Goal: Task Accomplishment & Management: Complete application form

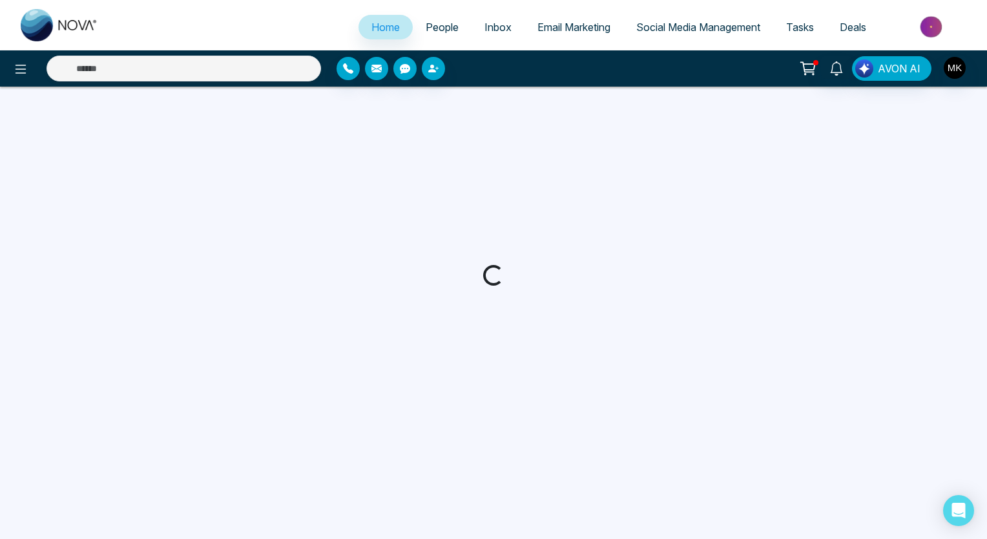
select select "*"
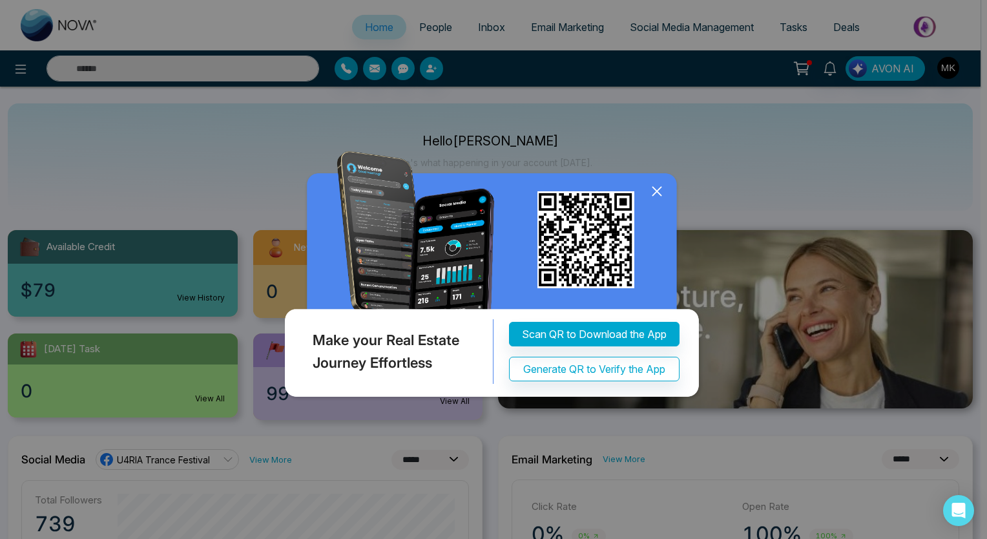
click at [653, 190] on icon at bounding box center [656, 190] width 19 height 19
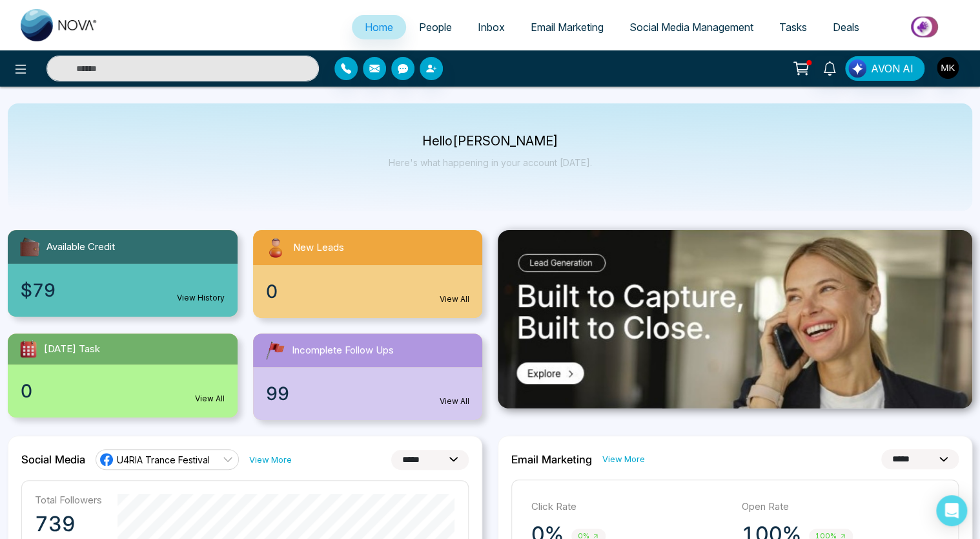
click at [427, 25] on span "People" at bounding box center [435, 27] width 33 height 13
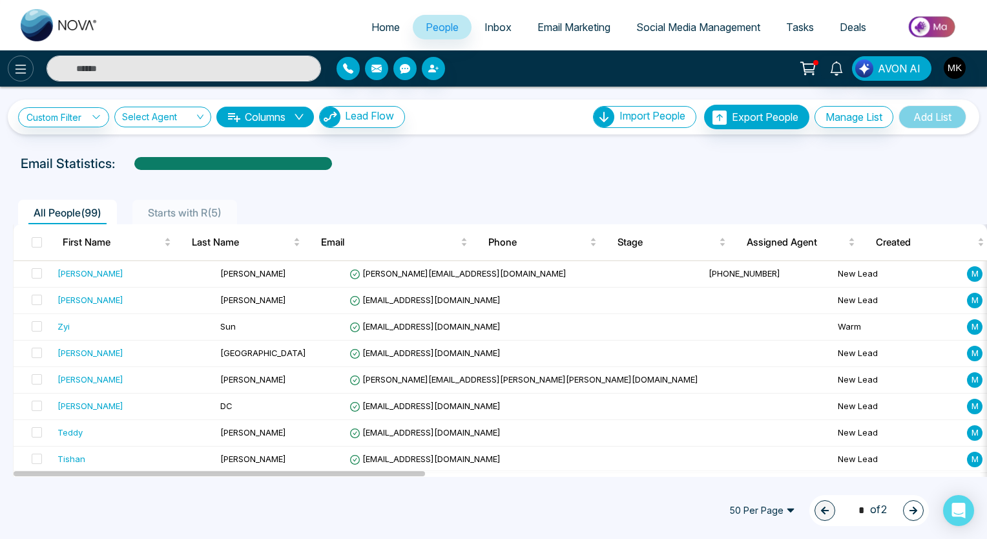
click at [20, 63] on icon at bounding box center [20, 68] width 15 height 15
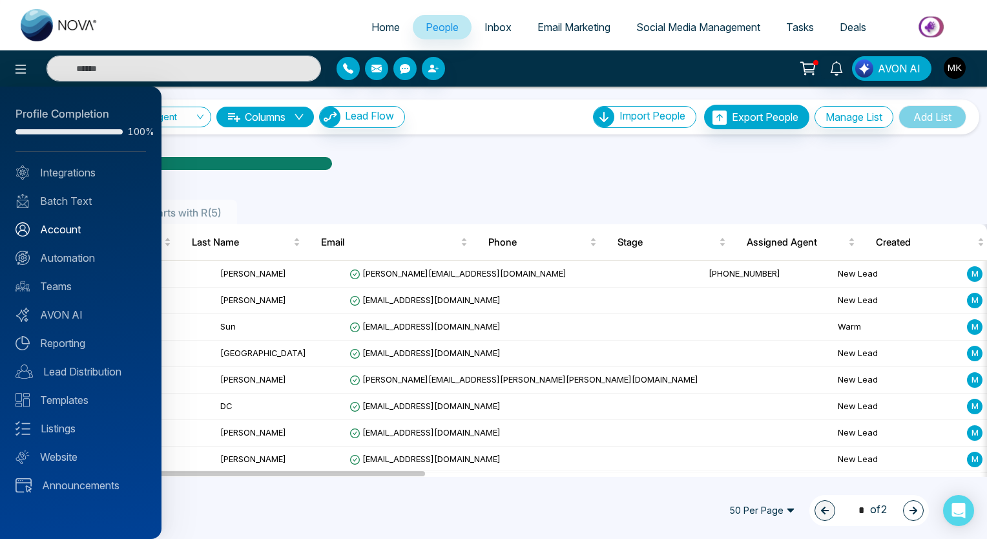
click at [63, 229] on link "Account" at bounding box center [80, 228] width 130 height 15
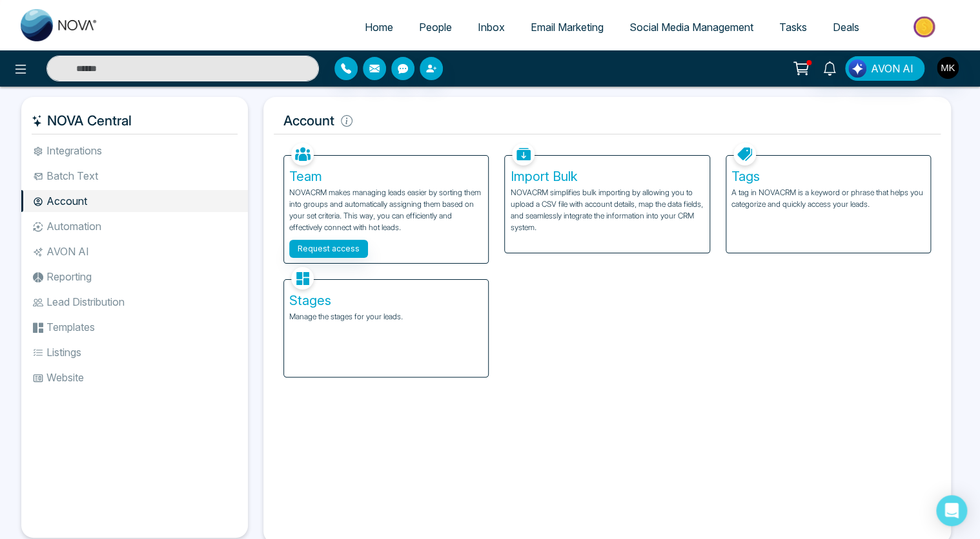
click at [83, 149] on li "Integrations" at bounding box center [134, 150] width 227 height 22
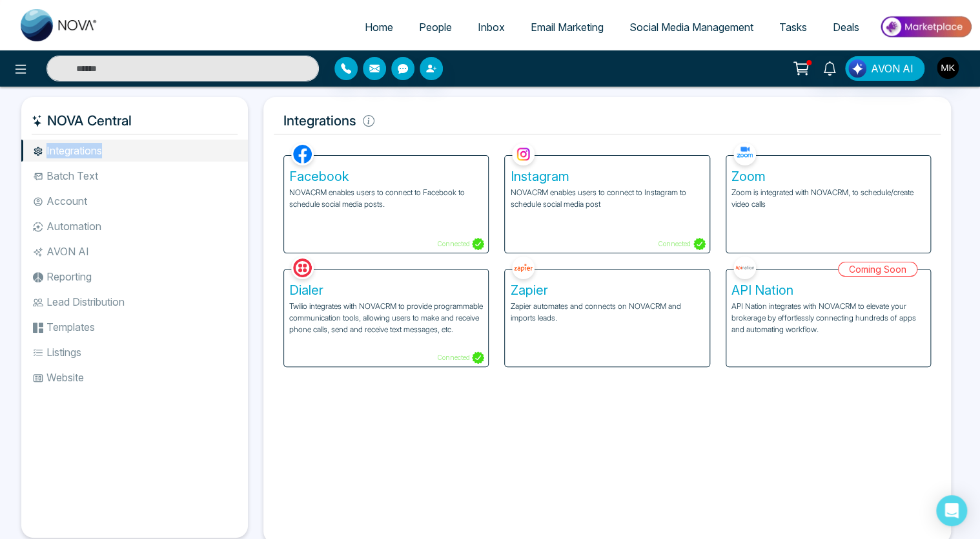
click at [83, 149] on li "Integrations" at bounding box center [134, 150] width 227 height 22
click at [180, 243] on li "AVON AI" at bounding box center [134, 251] width 227 height 22
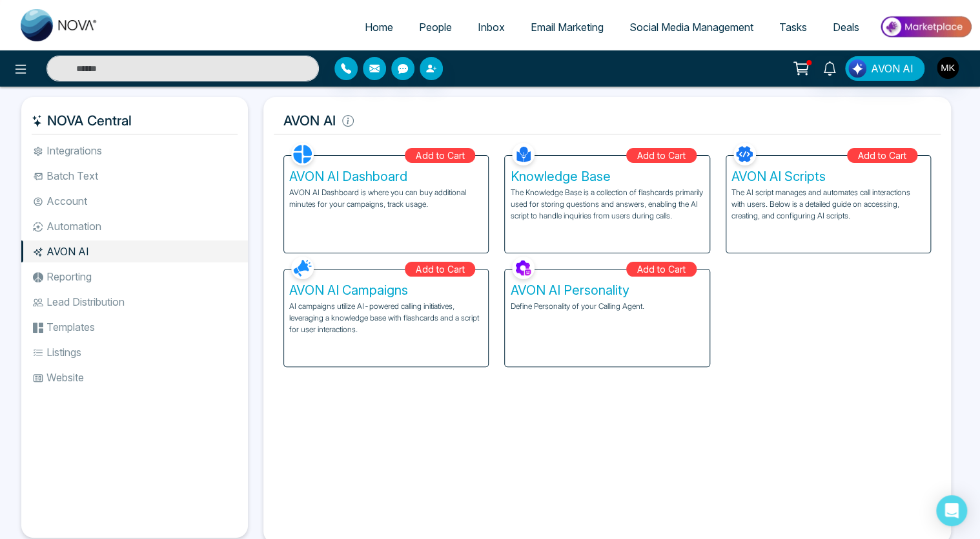
click at [89, 172] on li "Batch Text" at bounding box center [134, 176] width 227 height 22
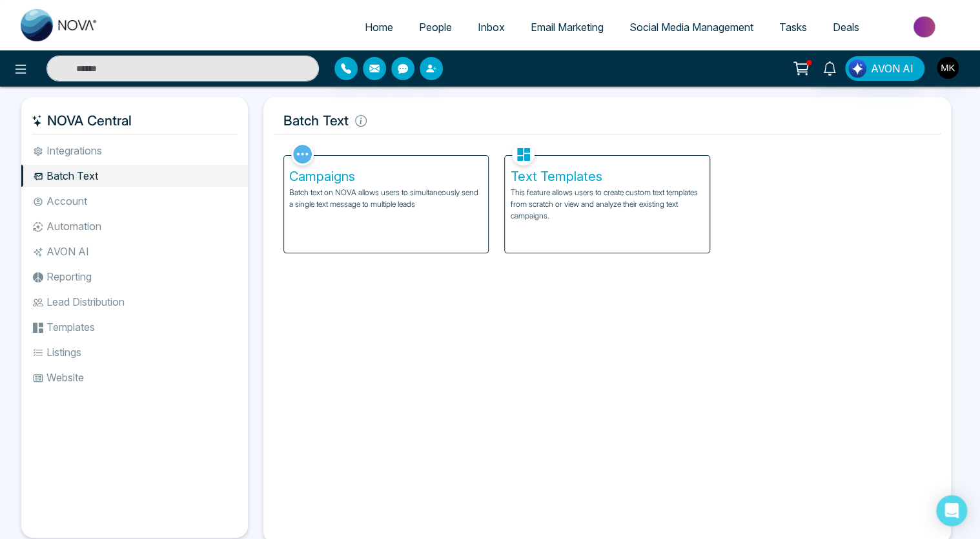
click at [81, 198] on li "Account" at bounding box center [134, 201] width 227 height 22
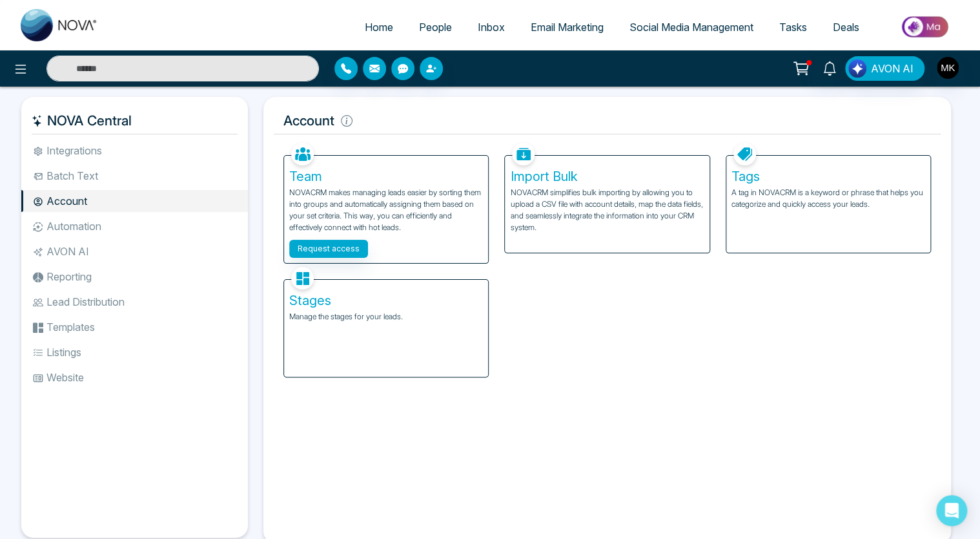
click at [75, 226] on li "Automation" at bounding box center [134, 226] width 227 height 22
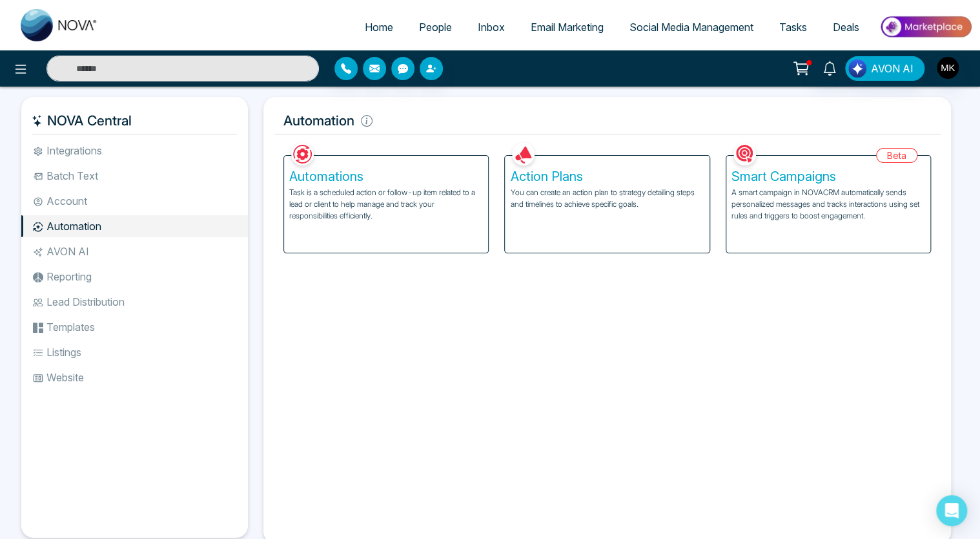
click at [68, 255] on li "AVON AI" at bounding box center [134, 251] width 227 height 22
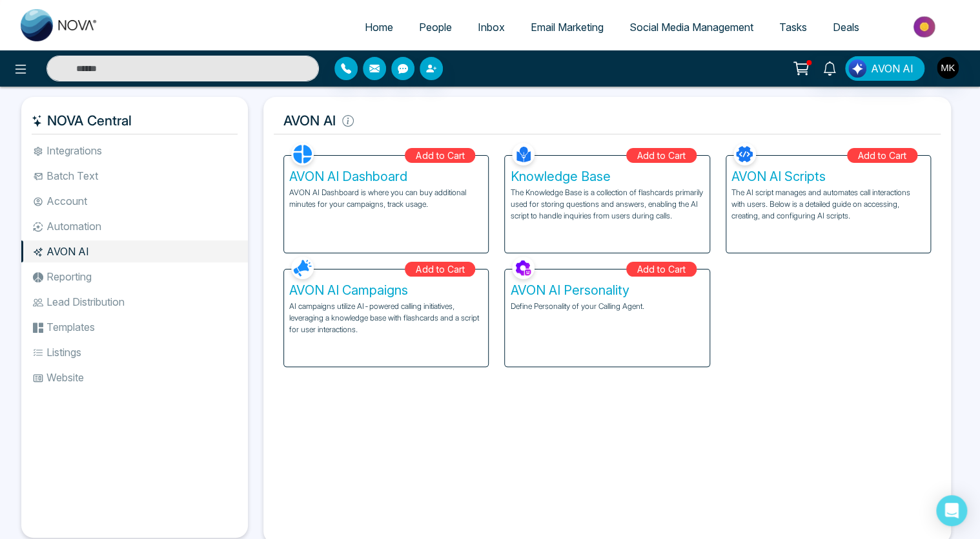
click at [69, 277] on li "Reporting" at bounding box center [134, 276] width 227 height 22
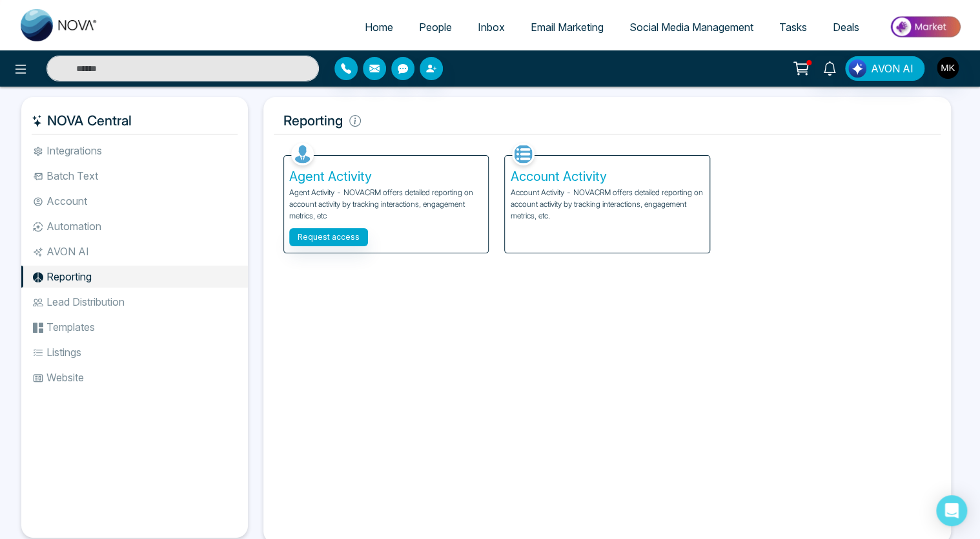
click at [111, 293] on li "Lead Distribution" at bounding box center [134, 302] width 227 height 22
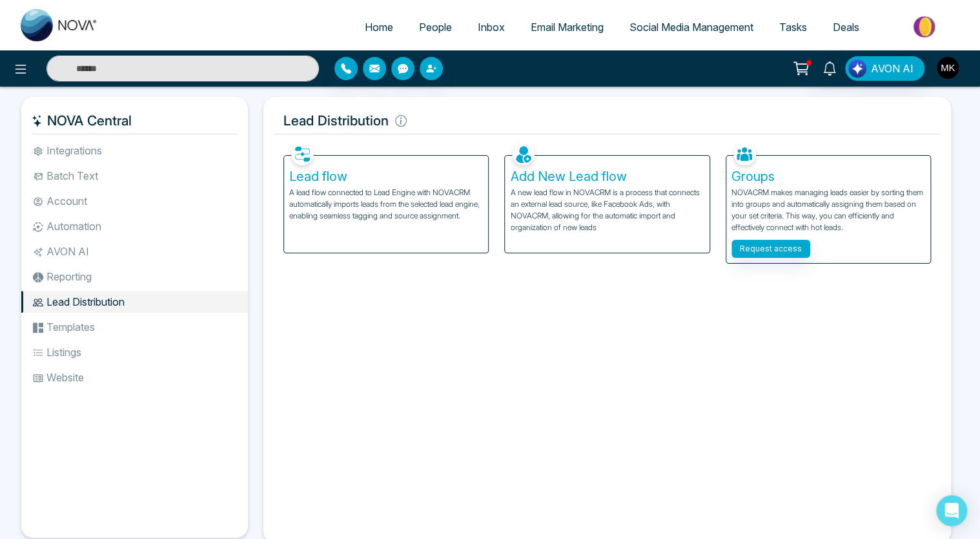
click at [949, 67] on img "button" at bounding box center [948, 68] width 22 height 22
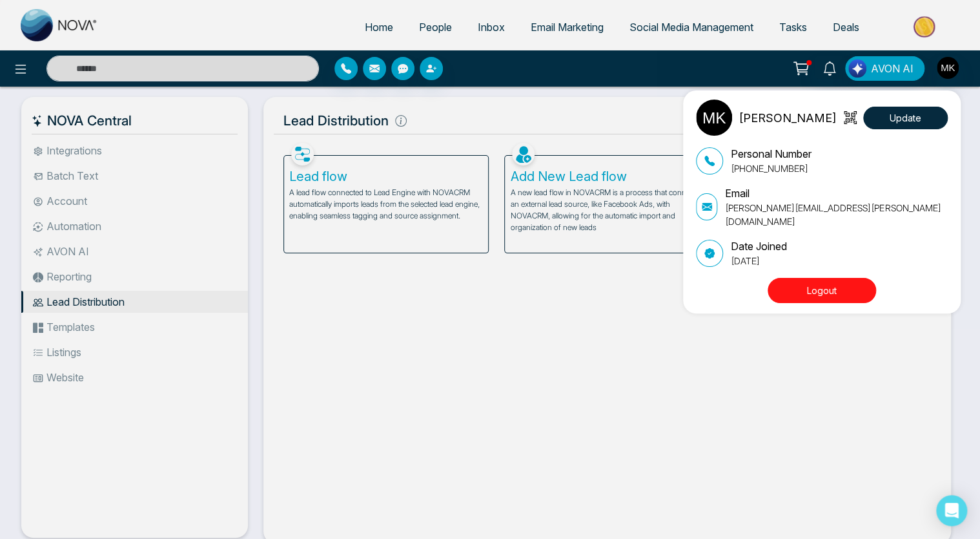
click at [18, 71] on div "[PERSON_NAME] Update Personal Number [PHONE_NUMBER] Email [PERSON_NAME][EMAIL_A…" at bounding box center [490, 269] width 980 height 539
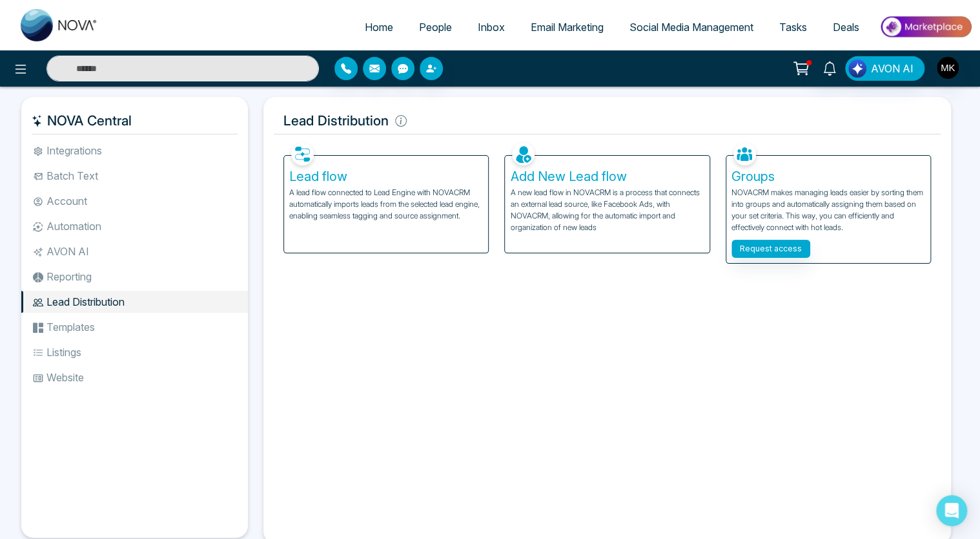
click at [18, 71] on icon at bounding box center [20, 68] width 15 height 15
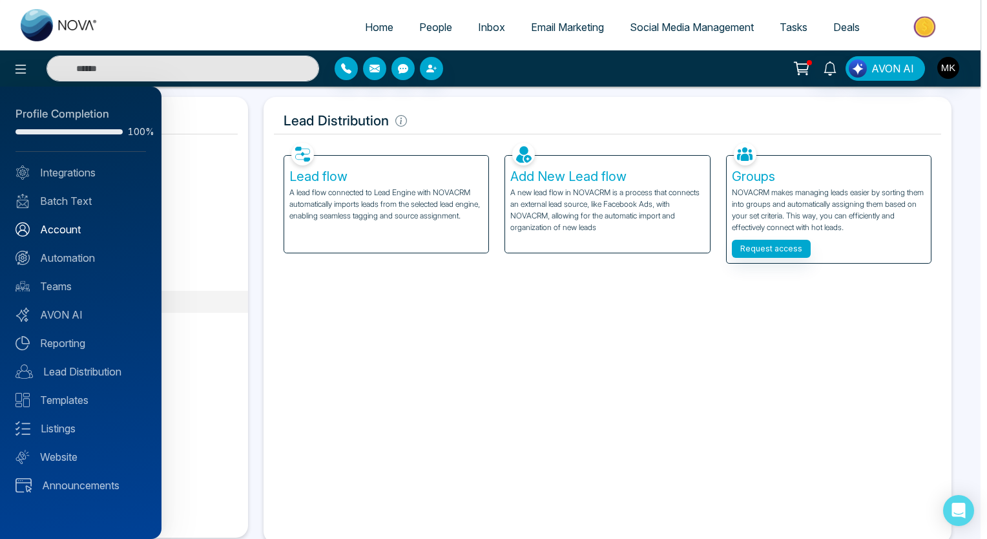
click at [54, 231] on link "Account" at bounding box center [80, 228] width 130 height 15
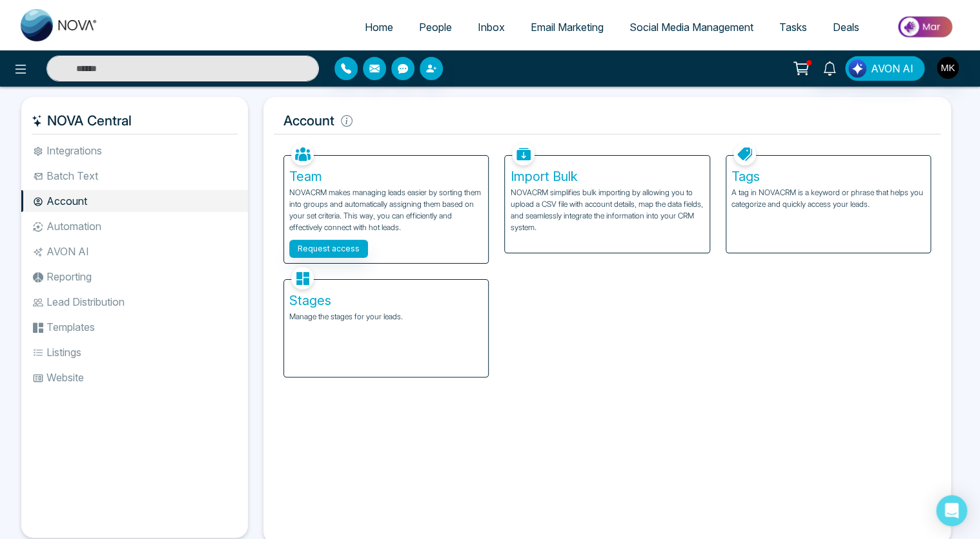
click at [74, 275] on li "Reporting" at bounding box center [134, 276] width 227 height 22
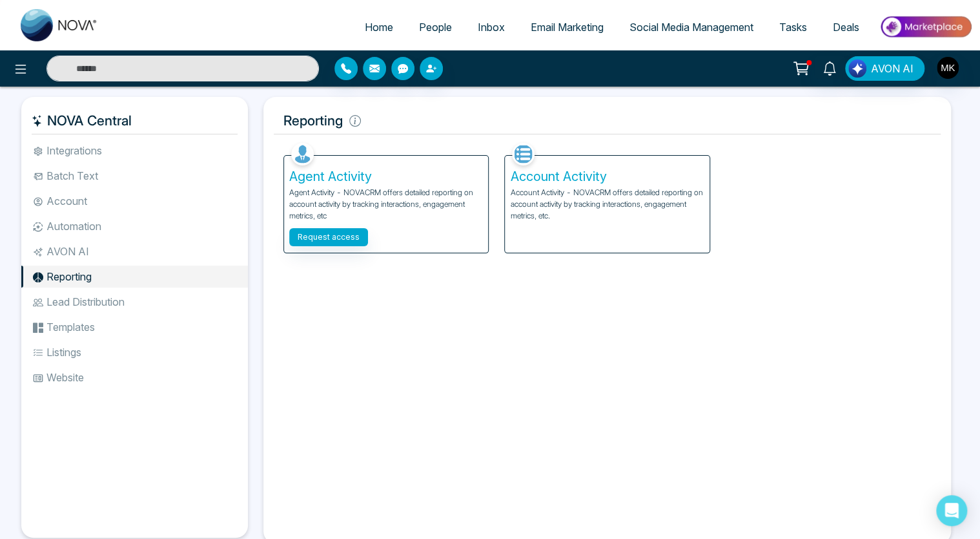
click at [75, 299] on li "Lead Distribution" at bounding box center [134, 302] width 227 height 22
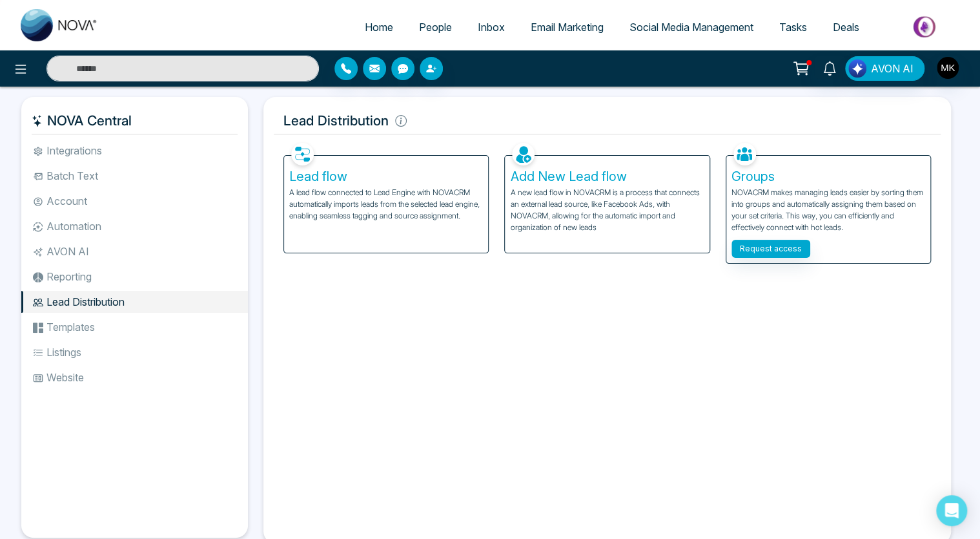
click at [376, 34] on link "Home" at bounding box center [379, 27] width 54 height 25
select select "*"
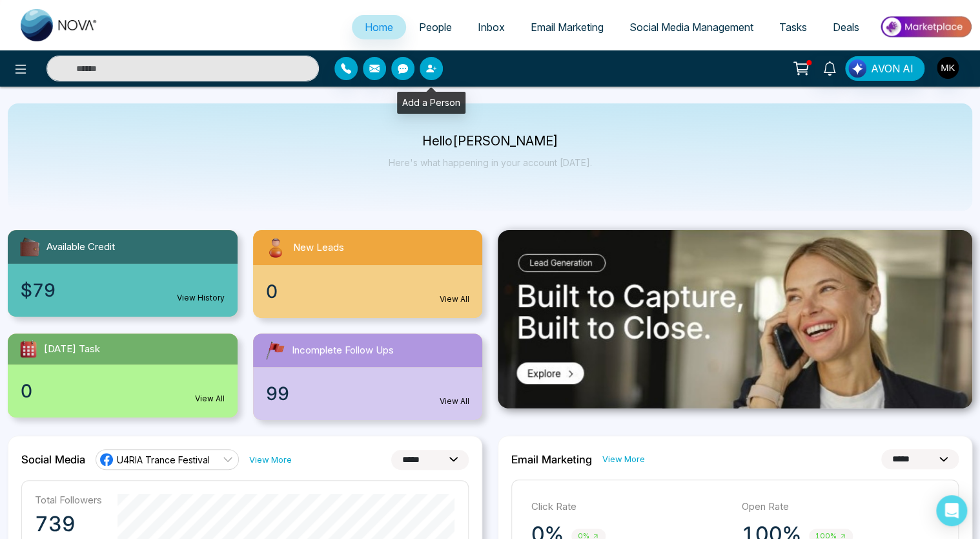
click at [432, 73] on icon "button" at bounding box center [431, 68] width 10 height 10
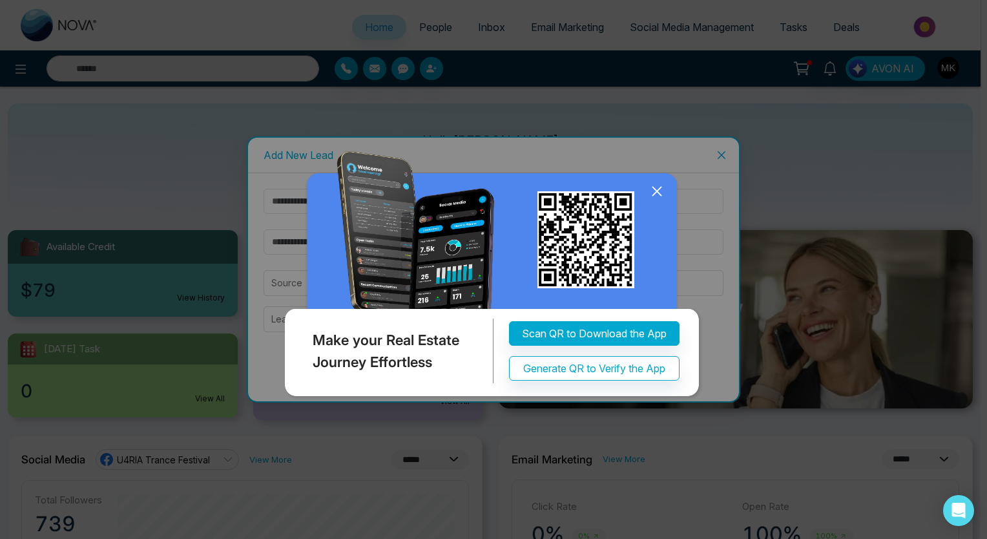
click at [432, 73] on div "Make your Real Estate Journey Effortless Scan QR to Download the App Generate Q…" at bounding box center [493, 269] width 987 height 539
click at [648, 184] on icon at bounding box center [656, 190] width 19 height 19
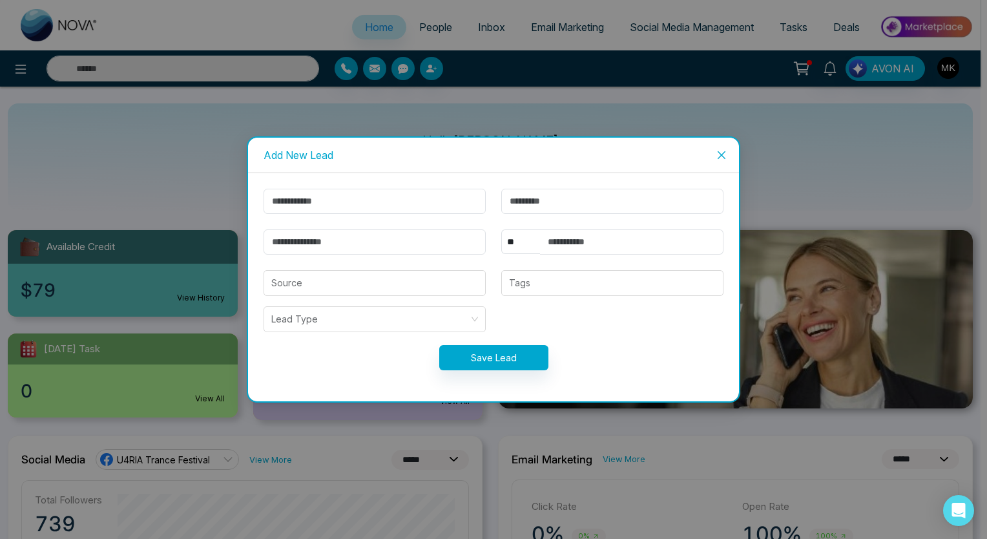
click at [721, 151] on icon "close" at bounding box center [721, 155] width 10 height 10
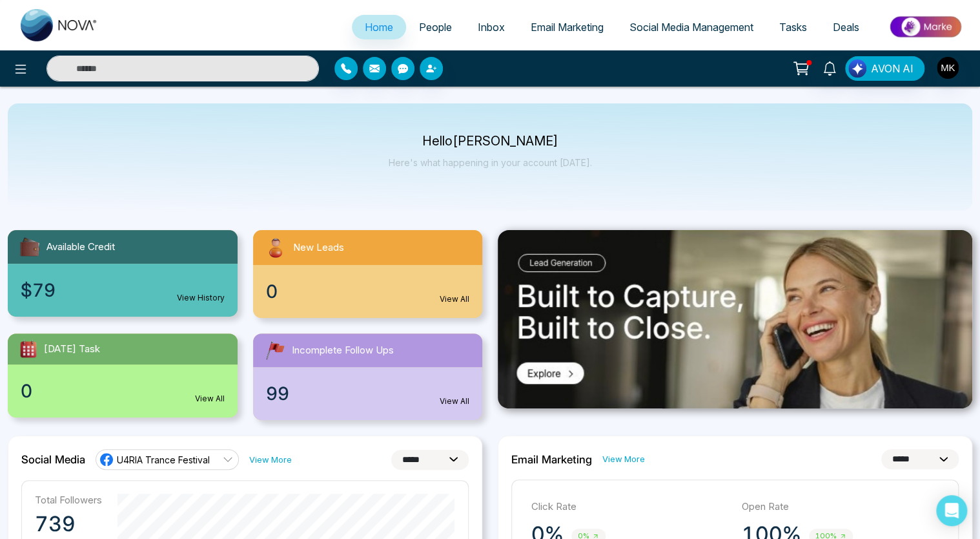
click at [796, 32] on span "Tasks" at bounding box center [793, 27] width 28 height 13
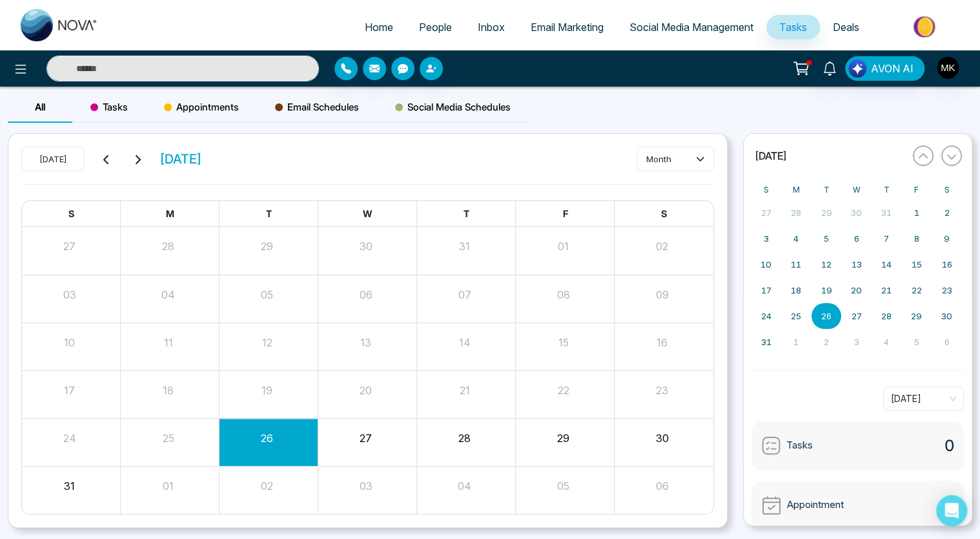
click at [690, 30] on span "Social Media Management" at bounding box center [692, 27] width 124 height 13
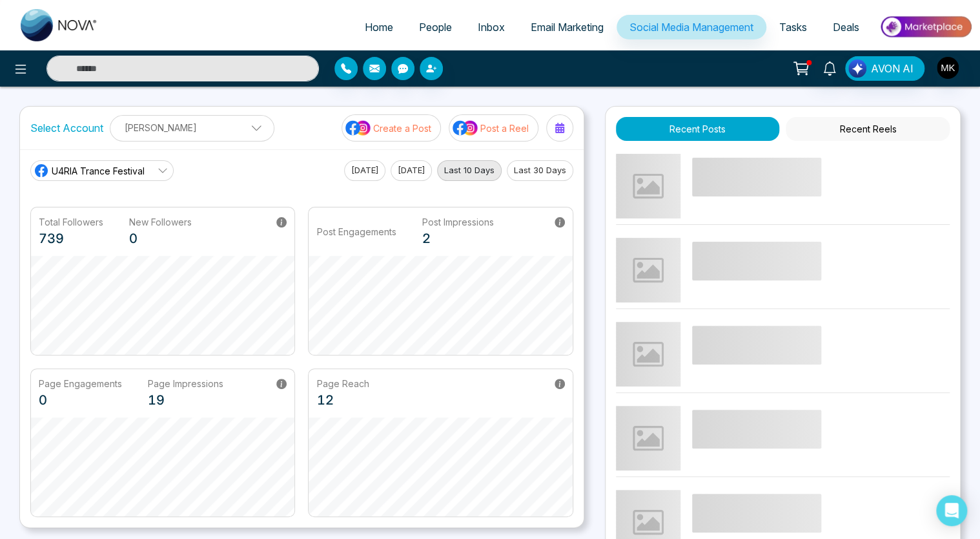
click at [554, 23] on span "Email Marketing" at bounding box center [567, 27] width 73 height 13
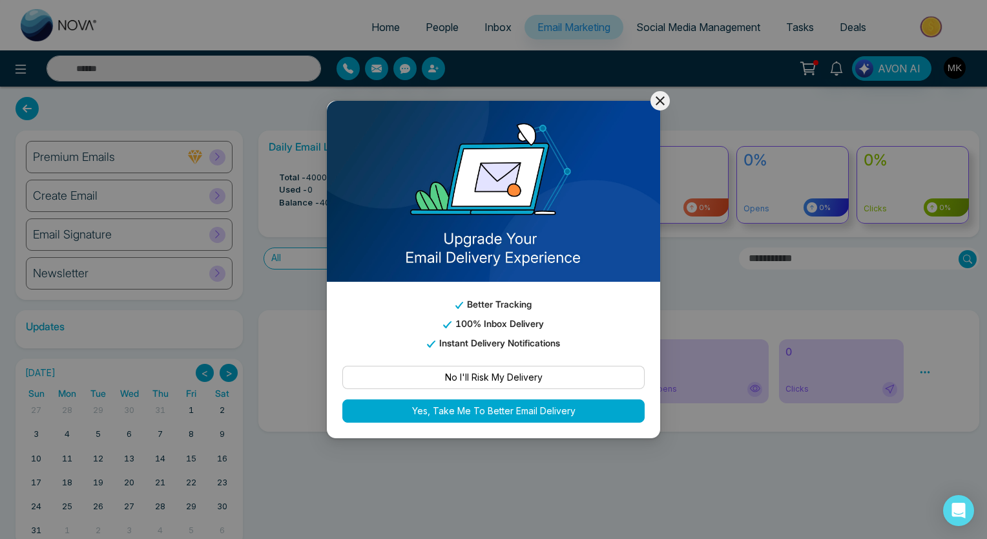
click at [657, 97] on icon at bounding box center [659, 100] width 15 height 15
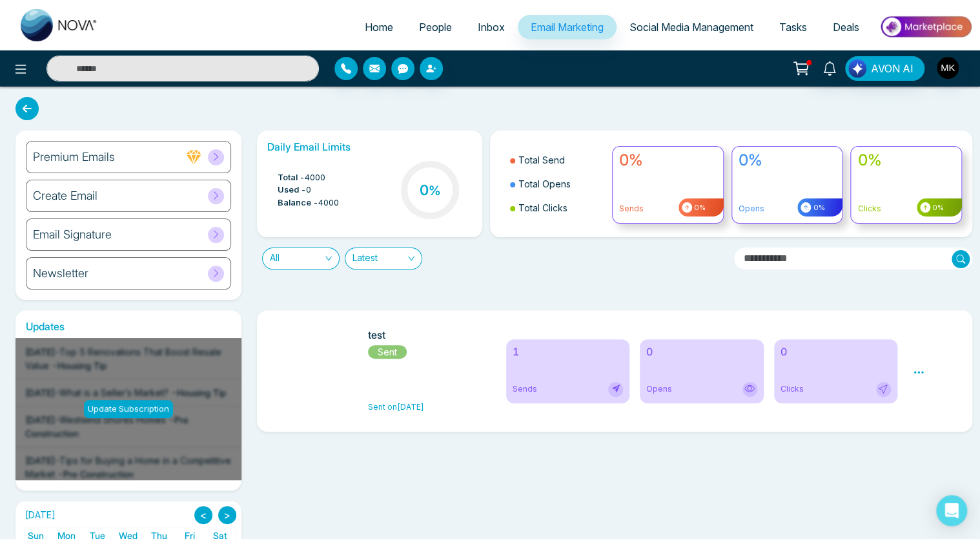
click at [483, 19] on link "Inbox" at bounding box center [491, 27] width 53 height 25
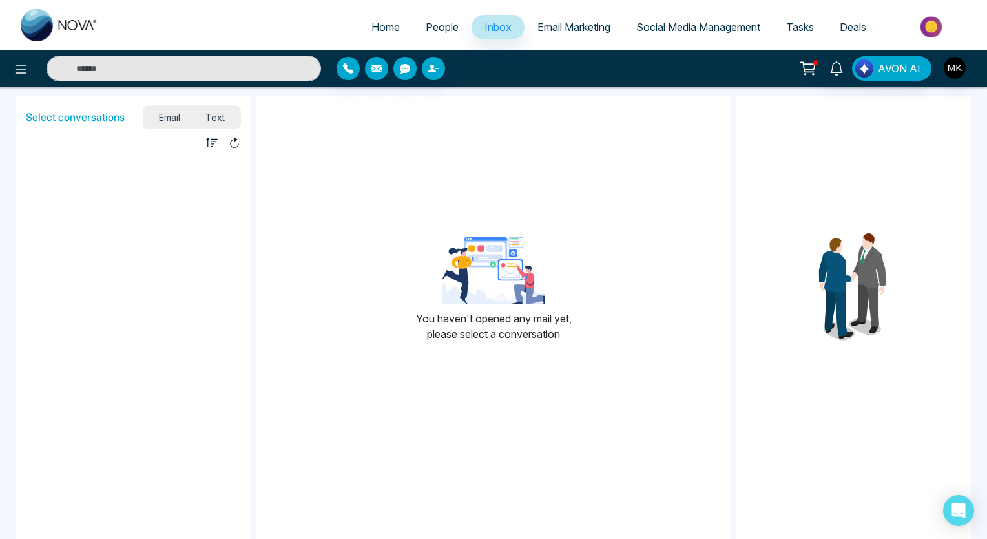
click at [801, 35] on link "Tasks" at bounding box center [800, 27] width 54 height 25
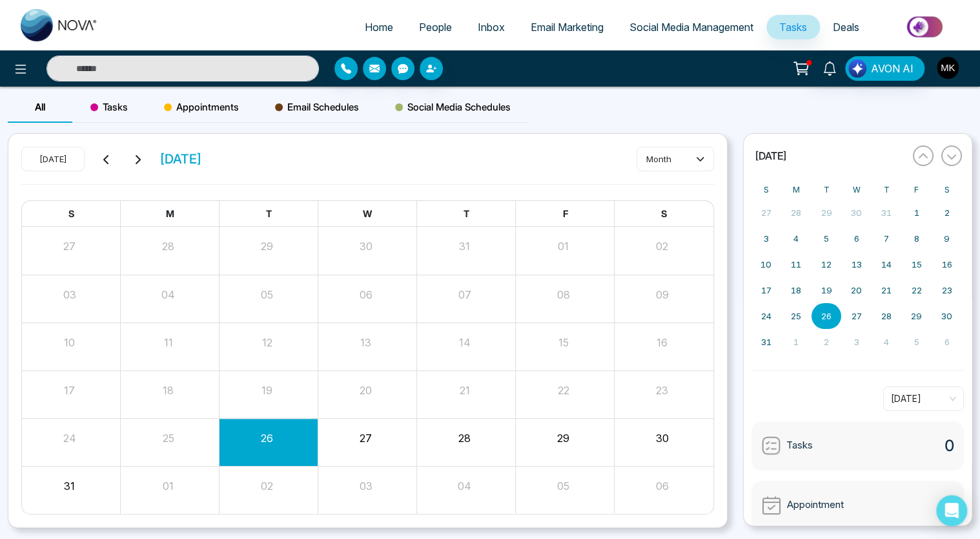
click at [948, 68] on img "button" at bounding box center [948, 68] width 22 height 22
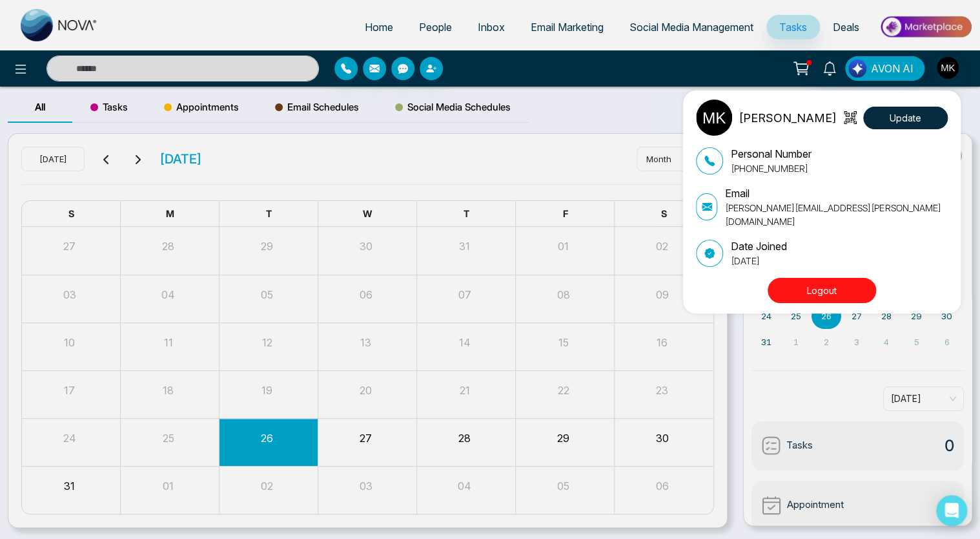
click at [942, 76] on div "[PERSON_NAME] Update Personal Number [PHONE_NUMBER] Email [PERSON_NAME][EMAIL_A…" at bounding box center [490, 269] width 980 height 539
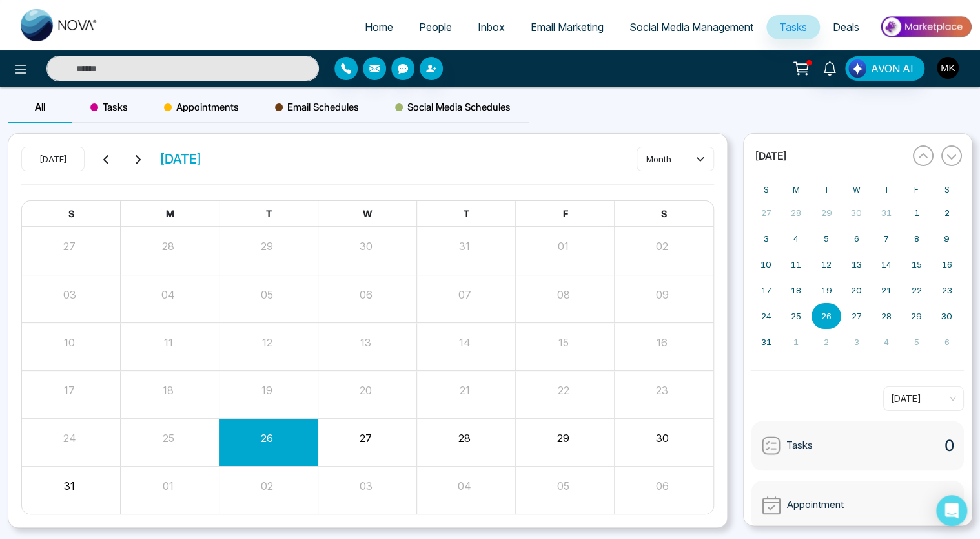
click at [947, 71] on img "button" at bounding box center [948, 68] width 22 height 22
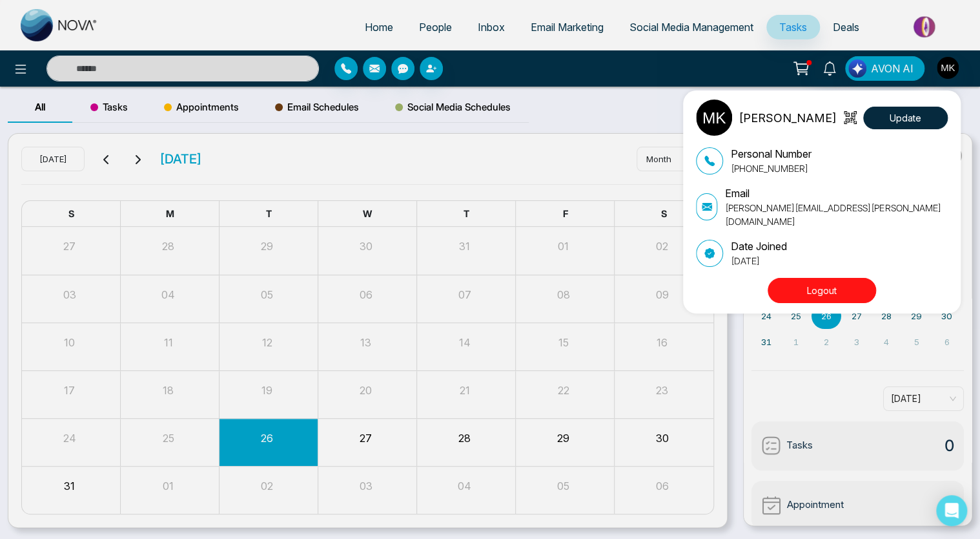
click at [947, 71] on div "[PERSON_NAME] Update Personal Number [PHONE_NUMBER] Email [PERSON_NAME][EMAIL_A…" at bounding box center [490, 269] width 980 height 539
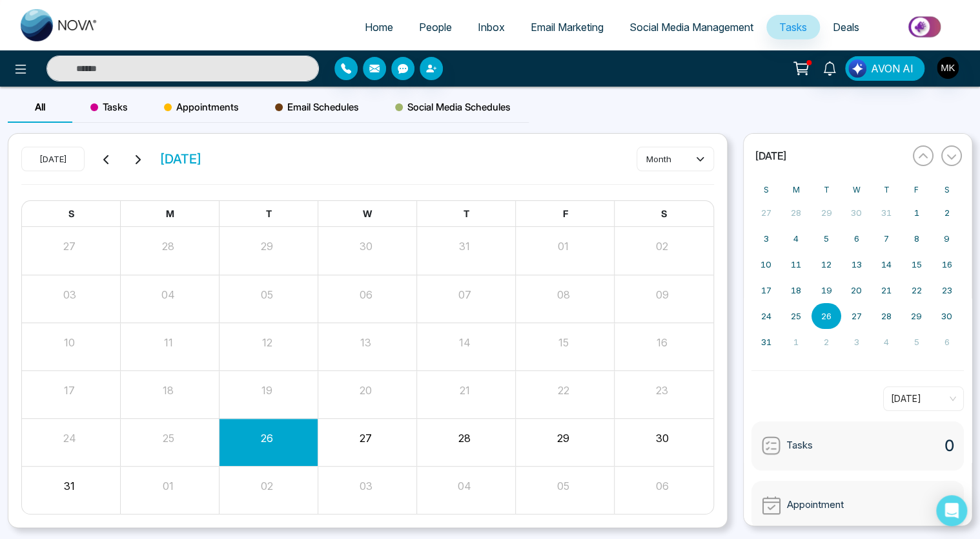
click at [114, 110] on span "Tasks" at bounding box center [108, 106] width 37 height 15
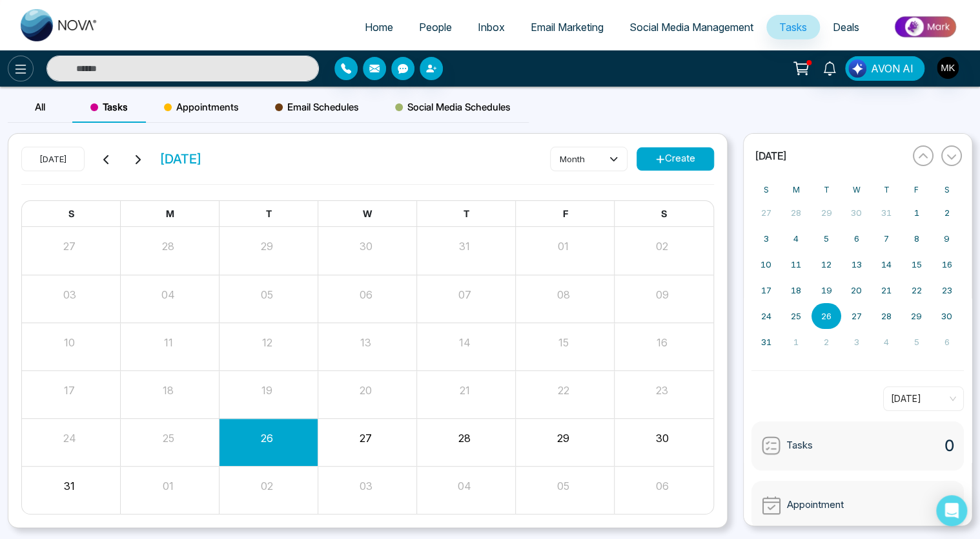
click at [19, 68] on icon at bounding box center [20, 69] width 11 height 9
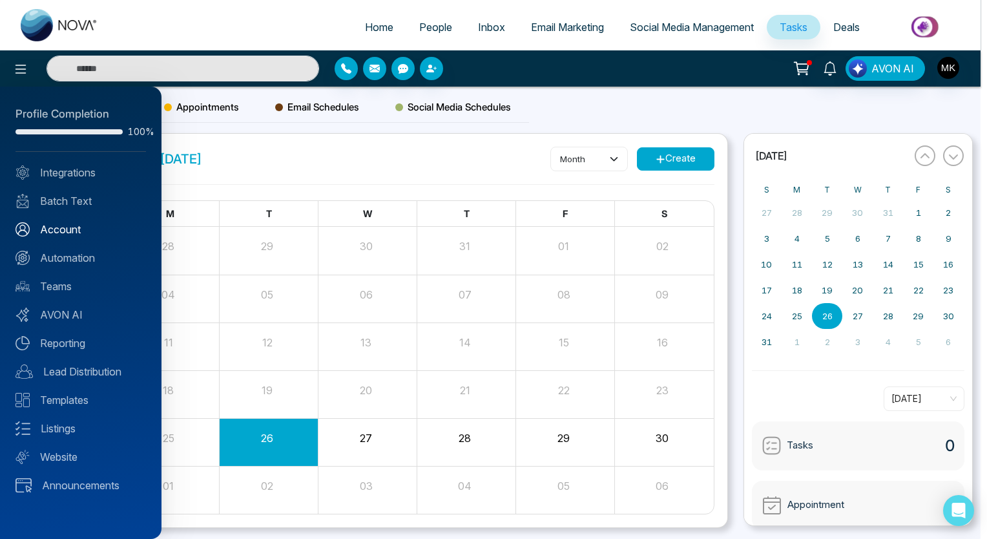
click at [68, 228] on link "Account" at bounding box center [80, 228] width 130 height 15
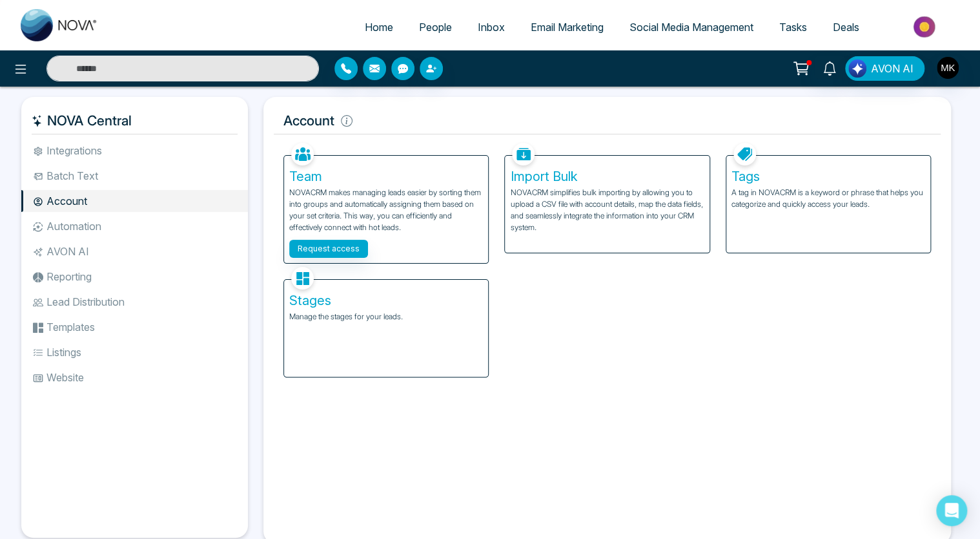
click at [68, 228] on li "Automation" at bounding box center [134, 226] width 227 height 22
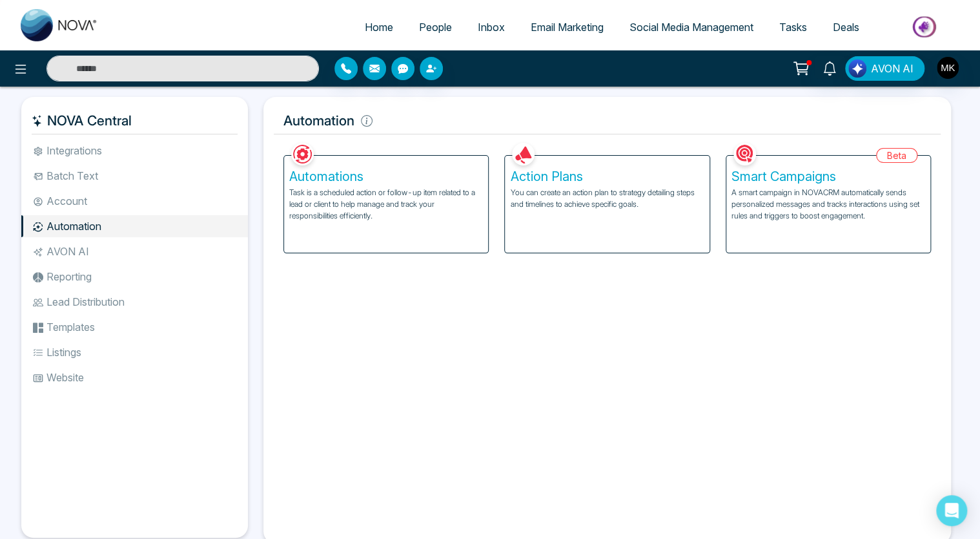
click at [70, 247] on li "AVON AI" at bounding box center [134, 251] width 227 height 22
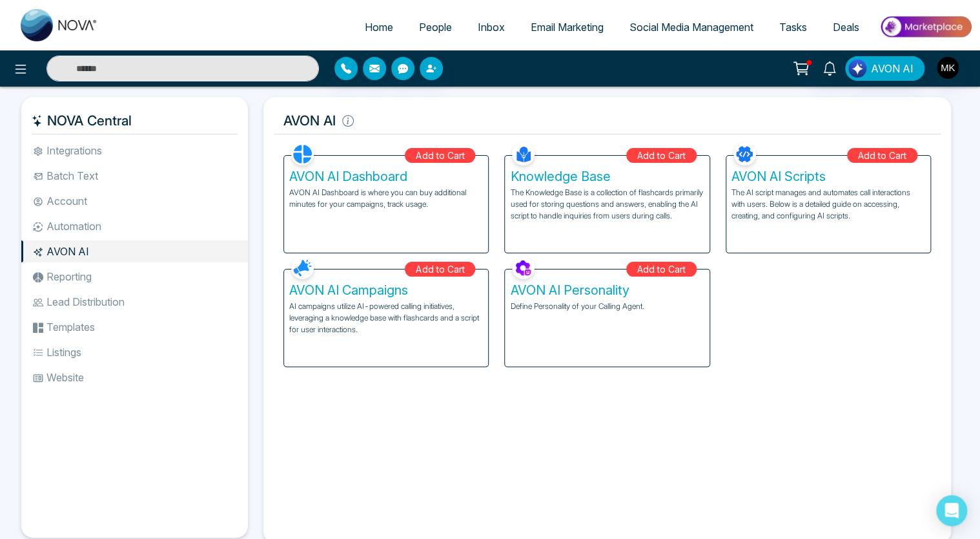
click at [65, 274] on li "Reporting" at bounding box center [134, 276] width 227 height 22
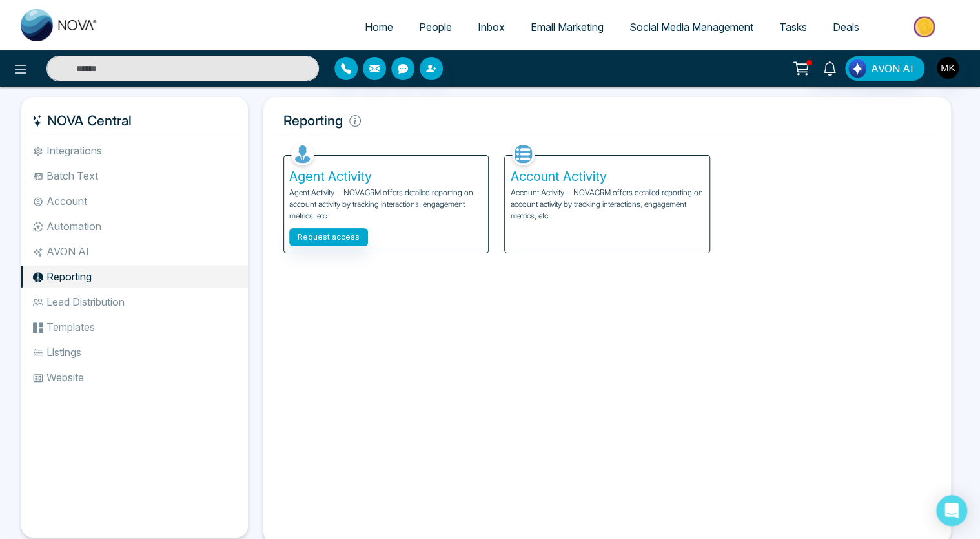
click at [70, 154] on li "Integrations" at bounding box center [134, 150] width 227 height 22
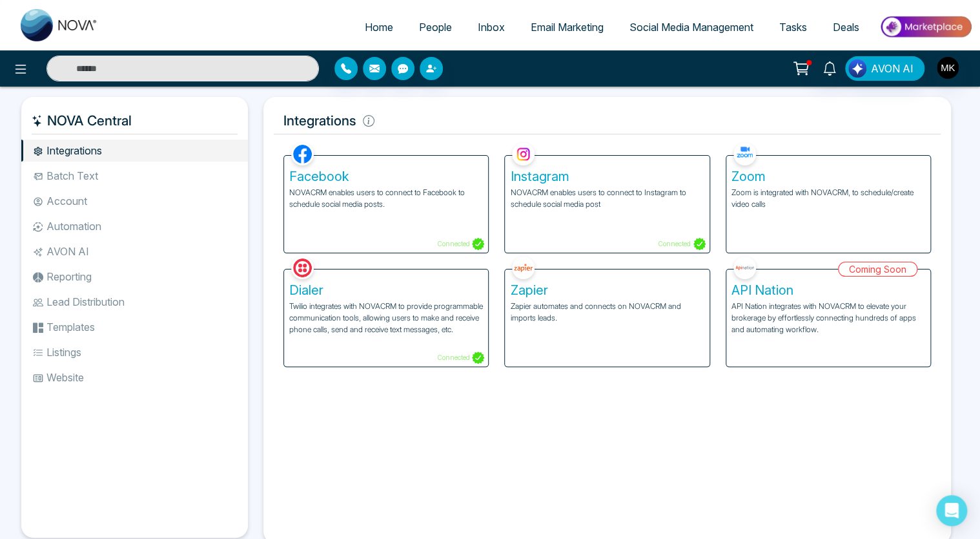
click at [376, 35] on link "Home" at bounding box center [379, 27] width 54 height 25
select select "*"
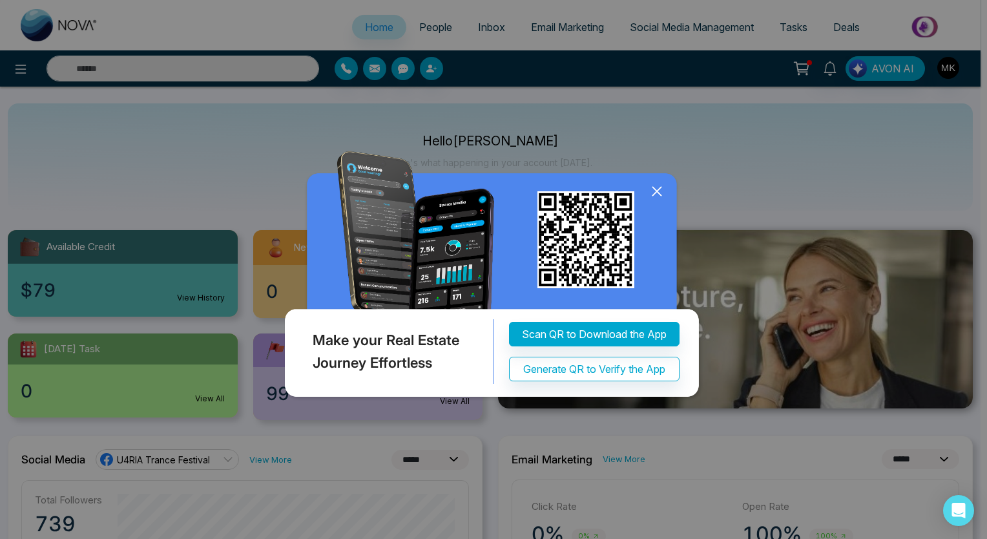
click at [654, 188] on icon at bounding box center [656, 190] width 19 height 19
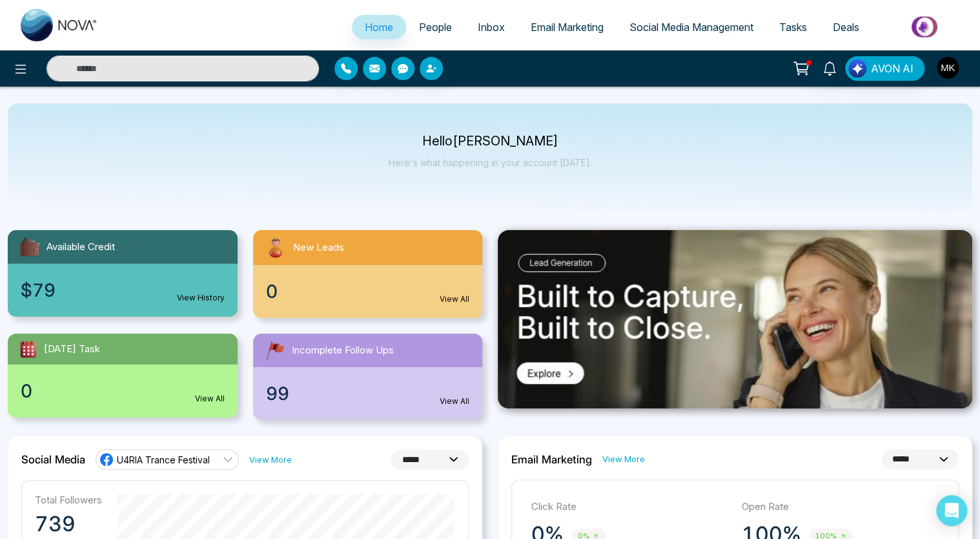
click at [956, 70] on img "button" at bounding box center [948, 68] width 22 height 22
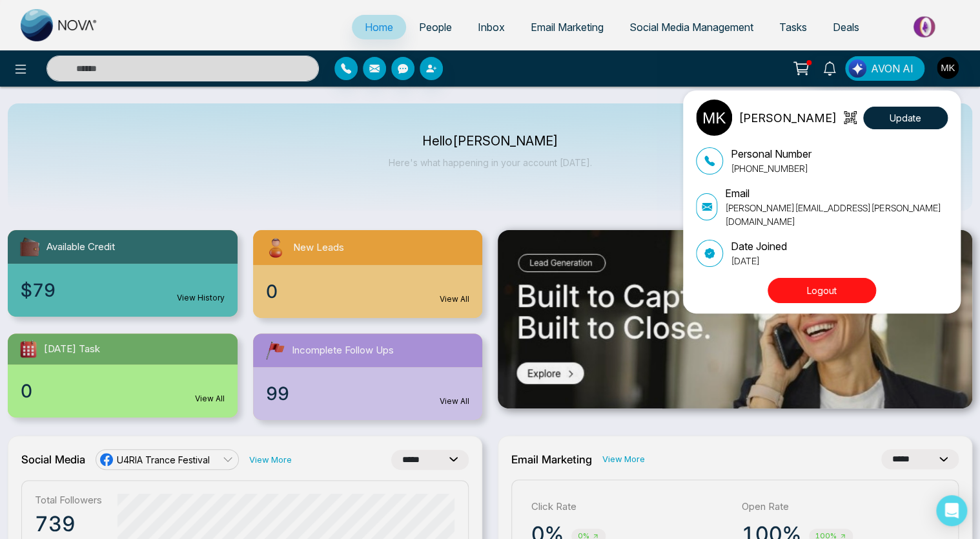
click at [22, 74] on div "[PERSON_NAME] Update Personal Number [PHONE_NUMBER] Email [PERSON_NAME][EMAIL_A…" at bounding box center [490, 269] width 980 height 539
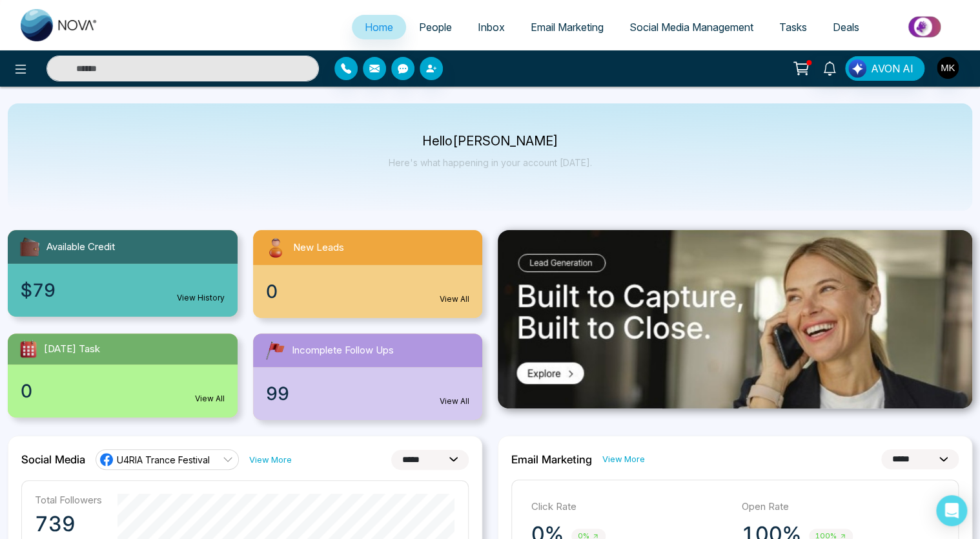
click at [22, 74] on icon at bounding box center [20, 68] width 15 height 15
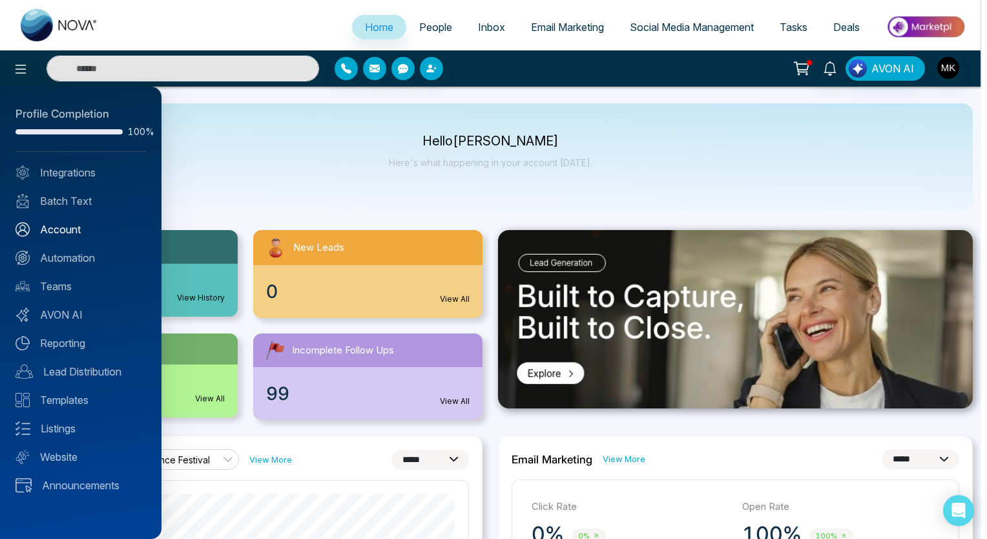
click at [54, 223] on link "Account" at bounding box center [80, 228] width 130 height 15
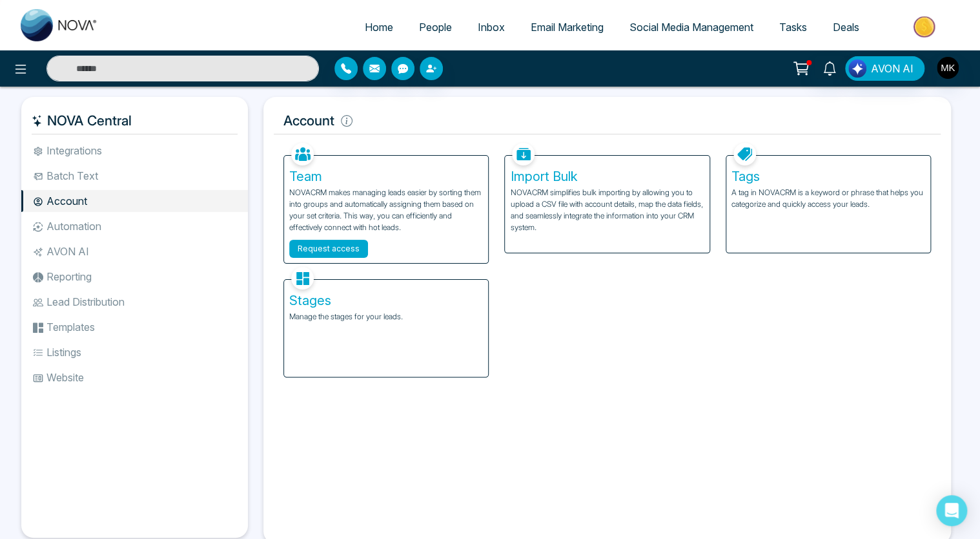
click at [326, 242] on button "Request access" at bounding box center [328, 249] width 79 height 18
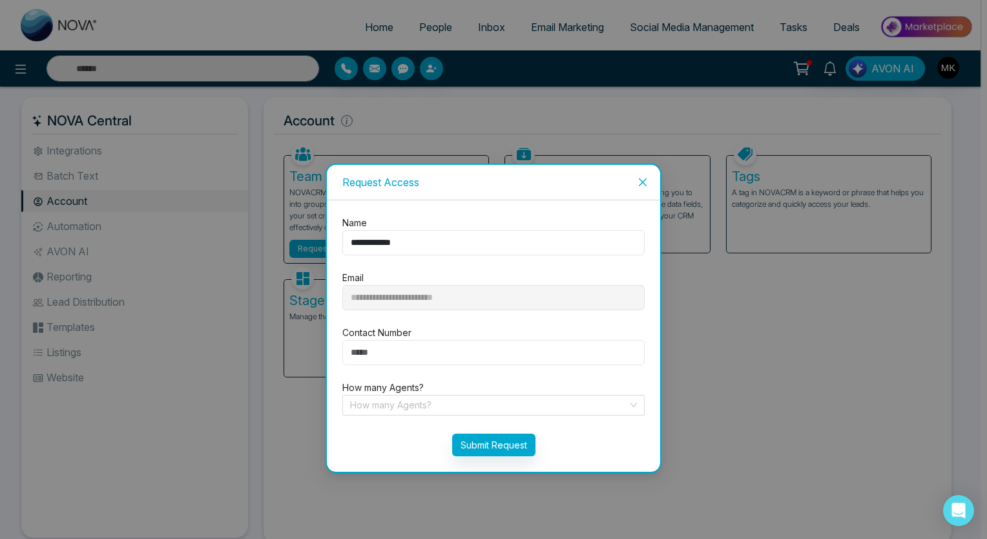
click at [382, 351] on input "number" at bounding box center [493, 352] width 302 height 25
click at [336, 361] on div "Contact Number" at bounding box center [493, 344] width 318 height 39
click at [391, 402] on input "search" at bounding box center [489, 404] width 278 height 19
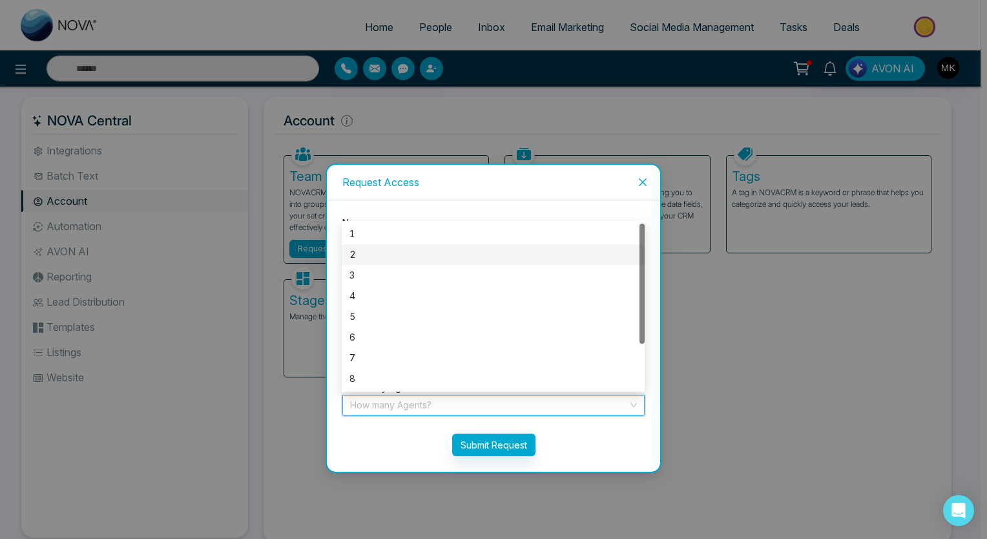
click at [392, 253] on div "2" at bounding box center [492, 254] width 287 height 14
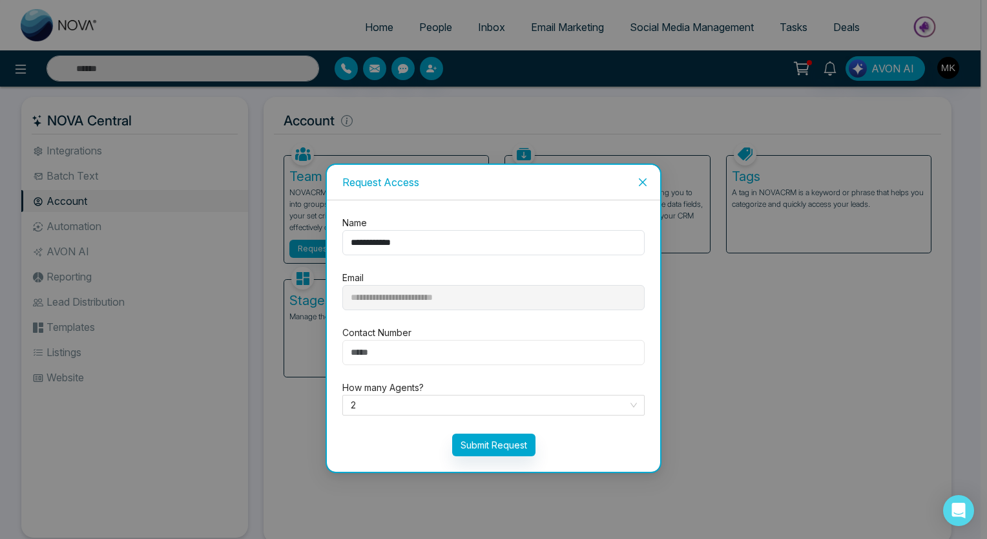
click at [381, 354] on input "number" at bounding box center [493, 352] width 302 height 25
click at [282, 208] on div "**********" at bounding box center [493, 269] width 987 height 539
click at [639, 185] on icon "close" at bounding box center [643, 182] width 8 height 8
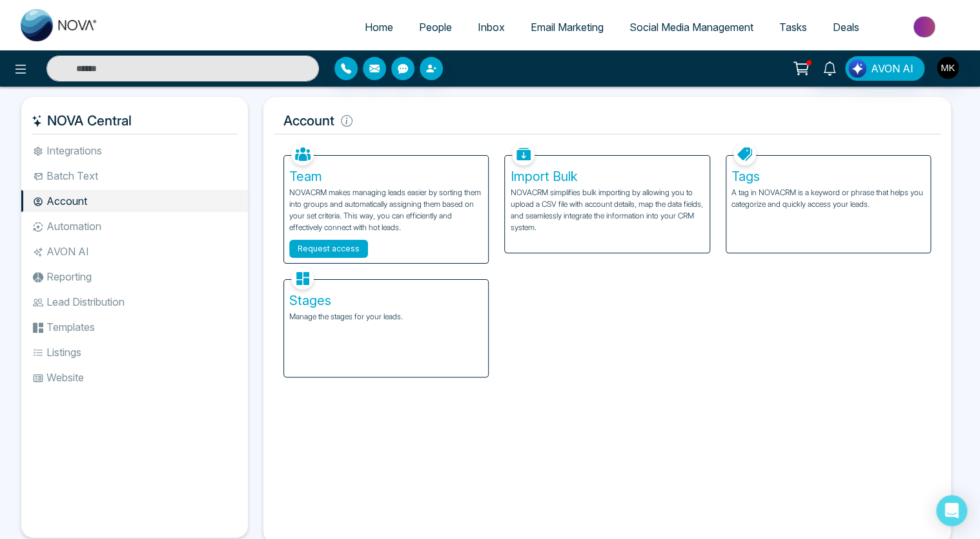
click at [336, 241] on button "Request access" at bounding box center [328, 249] width 79 height 18
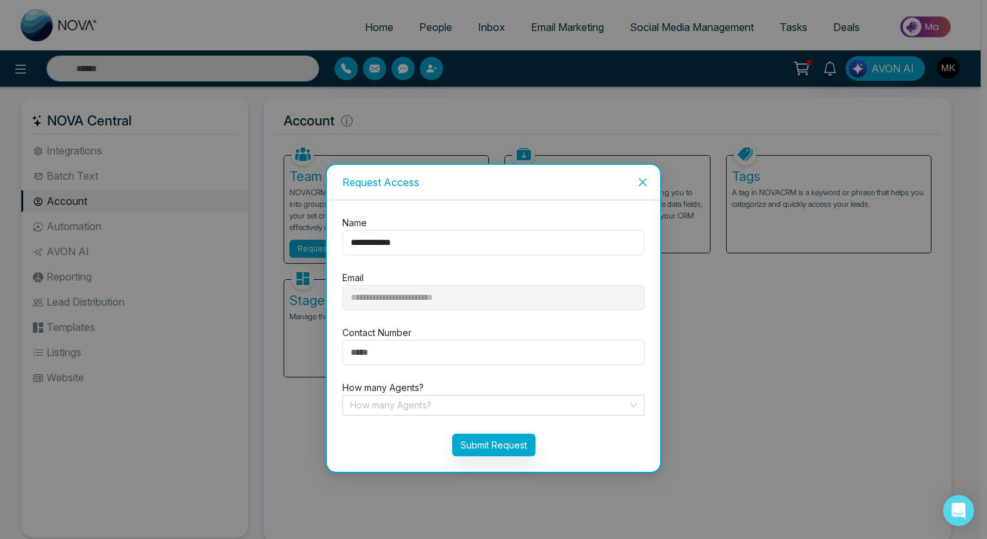
drag, startPoint x: 427, startPoint y: 244, endPoint x: 298, endPoint y: 245, distance: 129.2
click at [298, 245] on div "**********" at bounding box center [493, 269] width 987 height 539
type input "*"
type input "**"
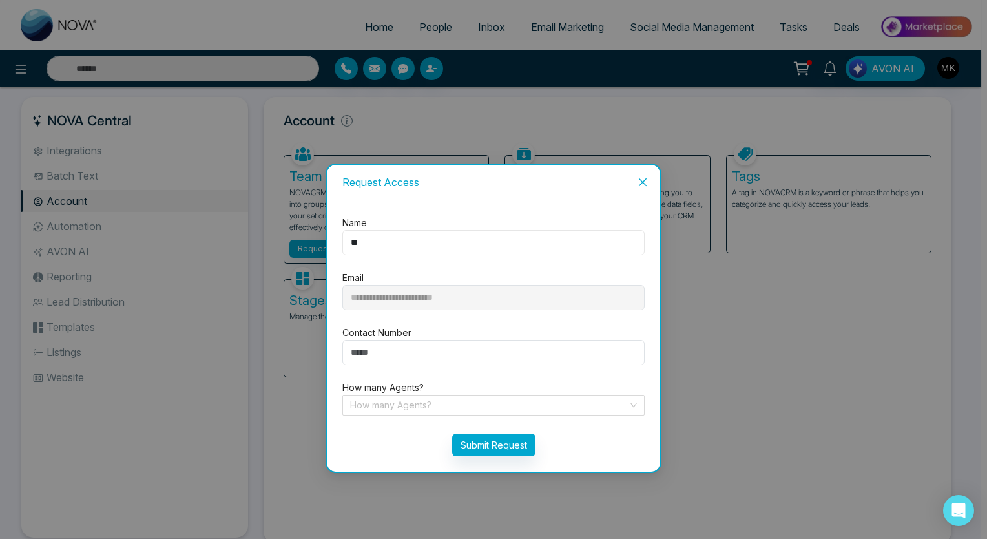
type input "***"
type input "*****"
type input "******"
type input "*******"
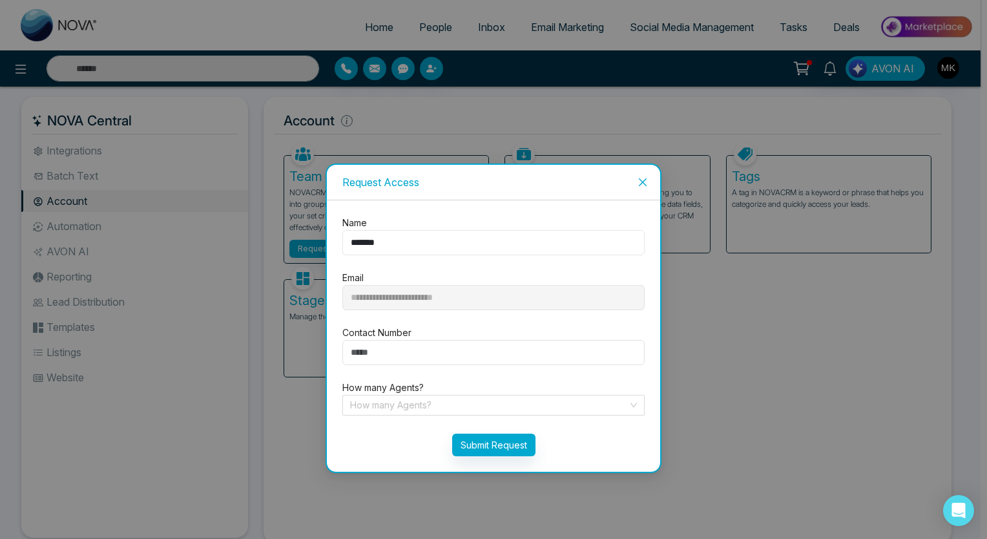
type input "********"
click at [380, 359] on input "number" at bounding box center [493, 352] width 302 height 25
click at [380, 317] on div "**********" at bounding box center [493, 336] width 318 height 240
click at [382, 354] on input "number" at bounding box center [493, 352] width 302 height 25
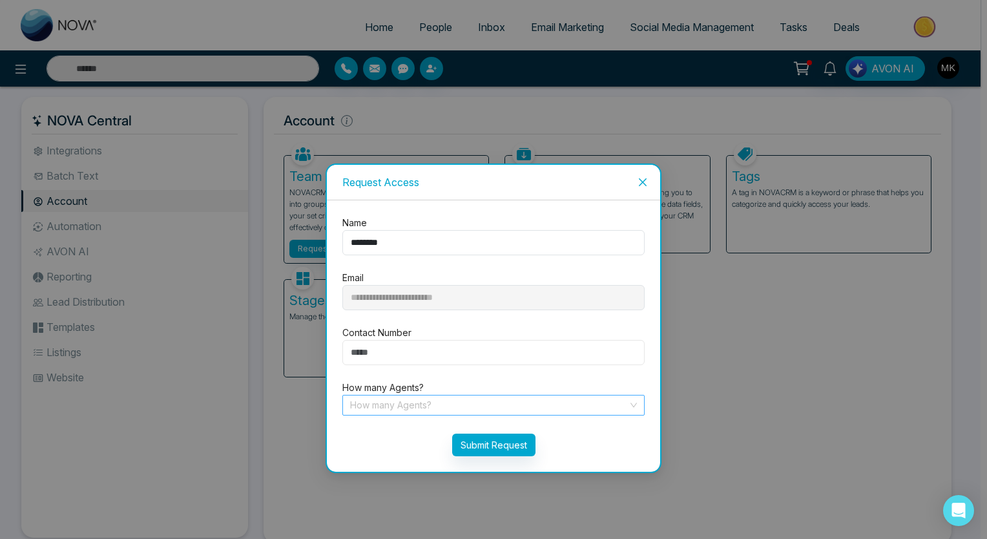
type input "**********"
click at [382, 403] on input "search" at bounding box center [489, 404] width 278 height 19
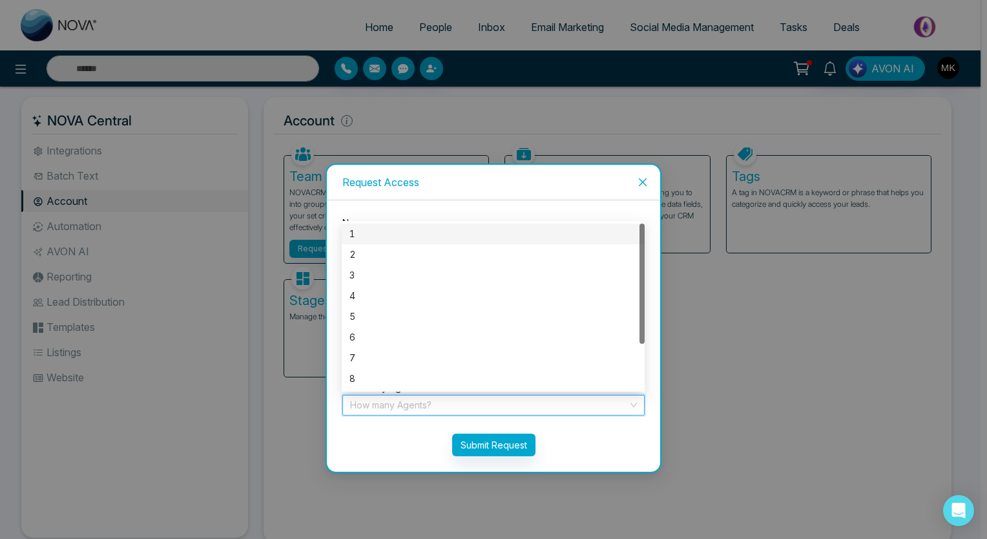
click at [379, 229] on div "1" at bounding box center [492, 234] width 287 height 14
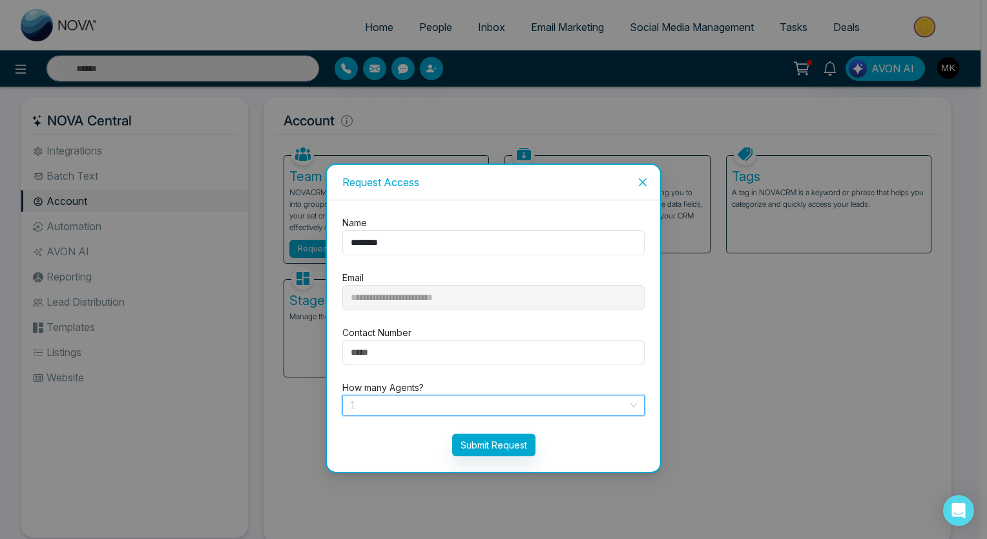
click at [374, 402] on span "1" at bounding box center [493, 404] width 287 height 19
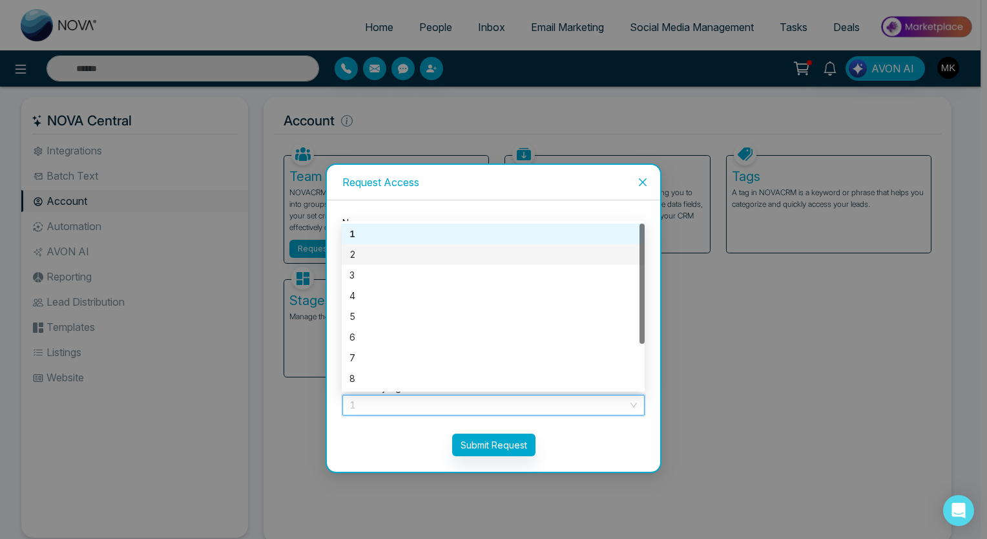
click at [367, 254] on div "2" at bounding box center [492, 254] width 287 height 14
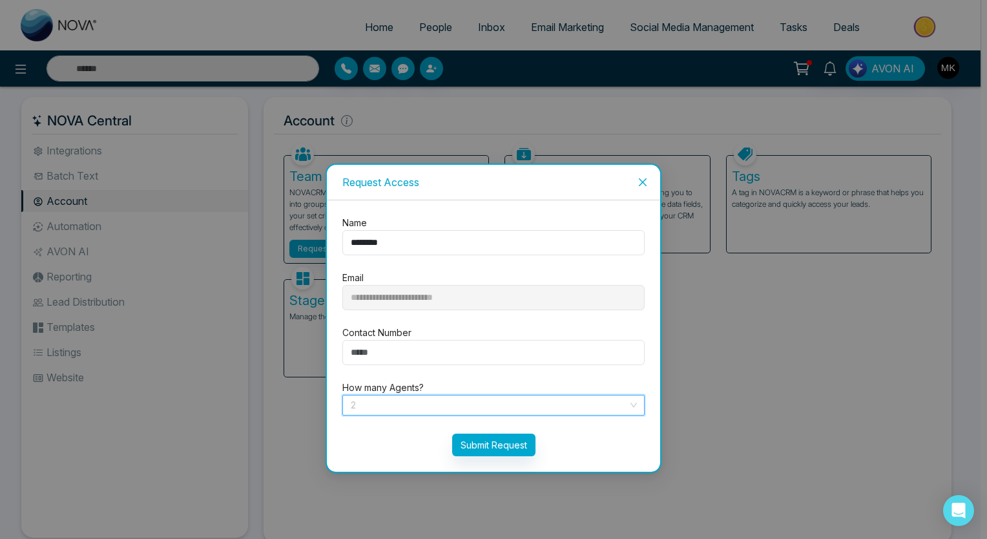
click at [389, 404] on span "2" at bounding box center [493, 404] width 287 height 19
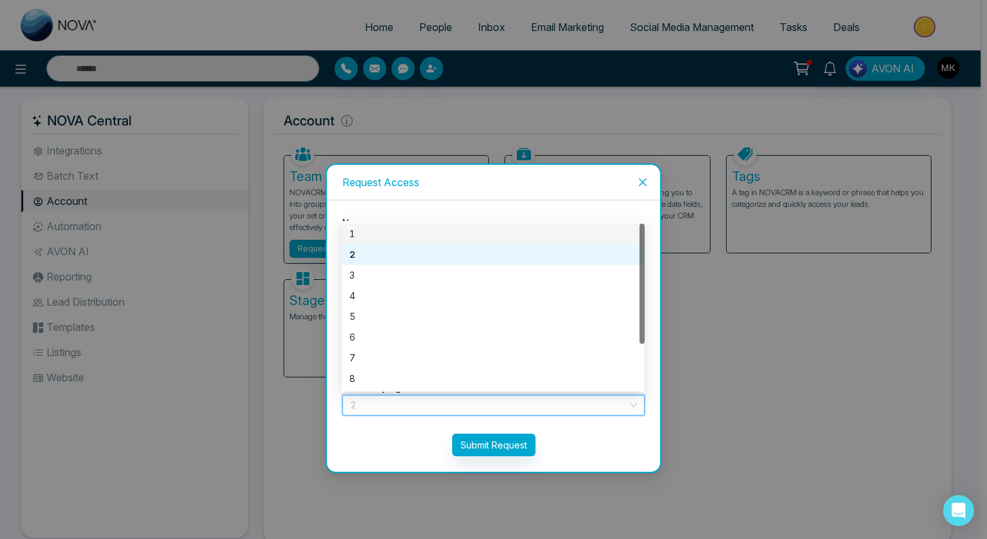
click at [385, 232] on div "1" at bounding box center [492, 234] width 287 height 14
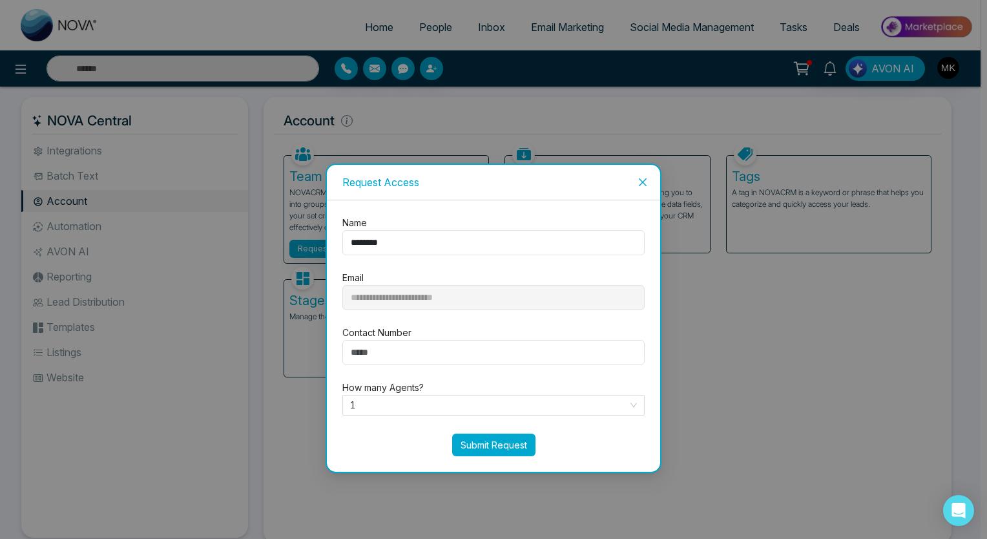
click at [473, 441] on button "Submit Request" at bounding box center [493, 444] width 83 height 23
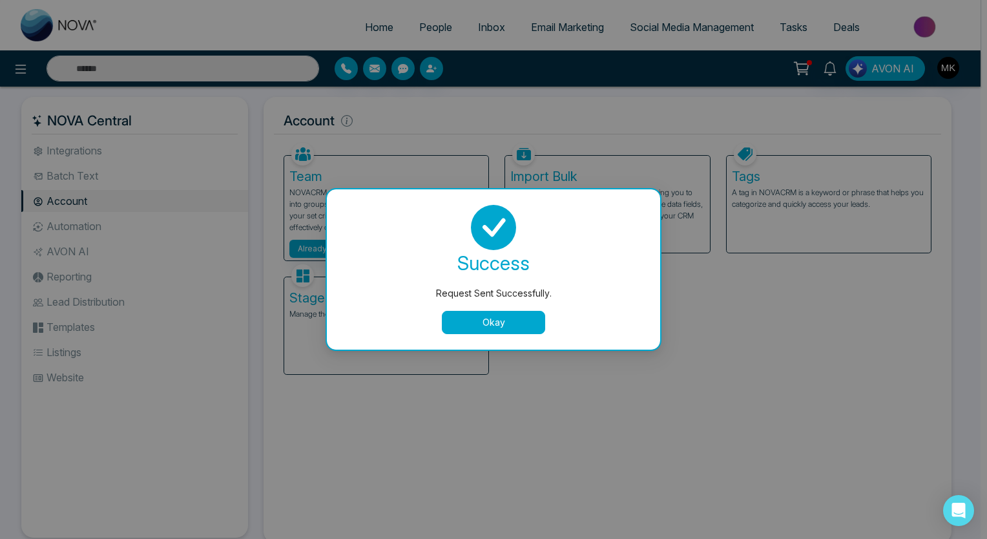
click at [480, 313] on button "Okay" at bounding box center [493, 322] width 103 height 23
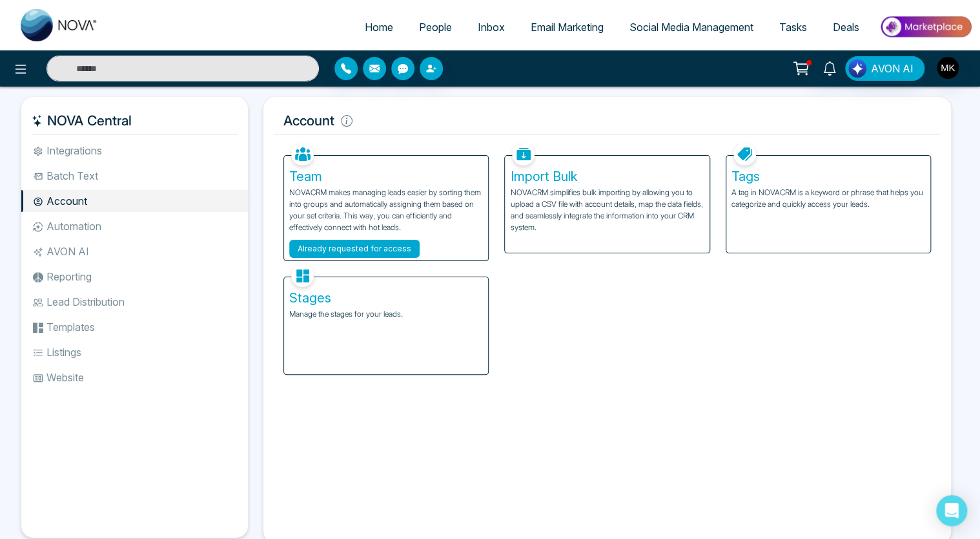
click at [376, 247] on button "Already requested for access" at bounding box center [354, 249] width 130 height 18
click at [300, 276] on img at bounding box center [302, 275] width 23 height 23
